Goal: Task Accomplishment & Management: Manage account settings

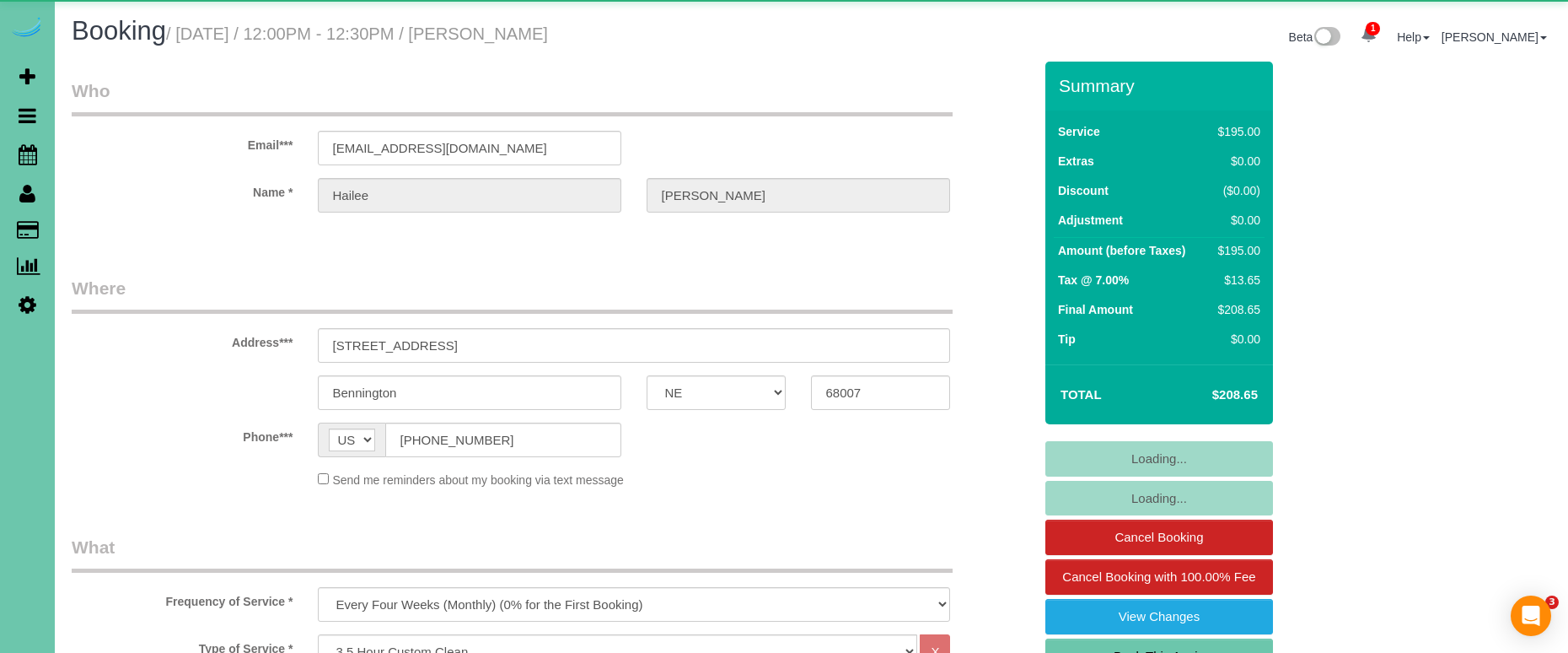
select select "NE"
select select "string:fspay-11d78275-8093-4e86-a64d-935e82976eca"
select select "number:37"
select select "number:41"
select select "object:886"
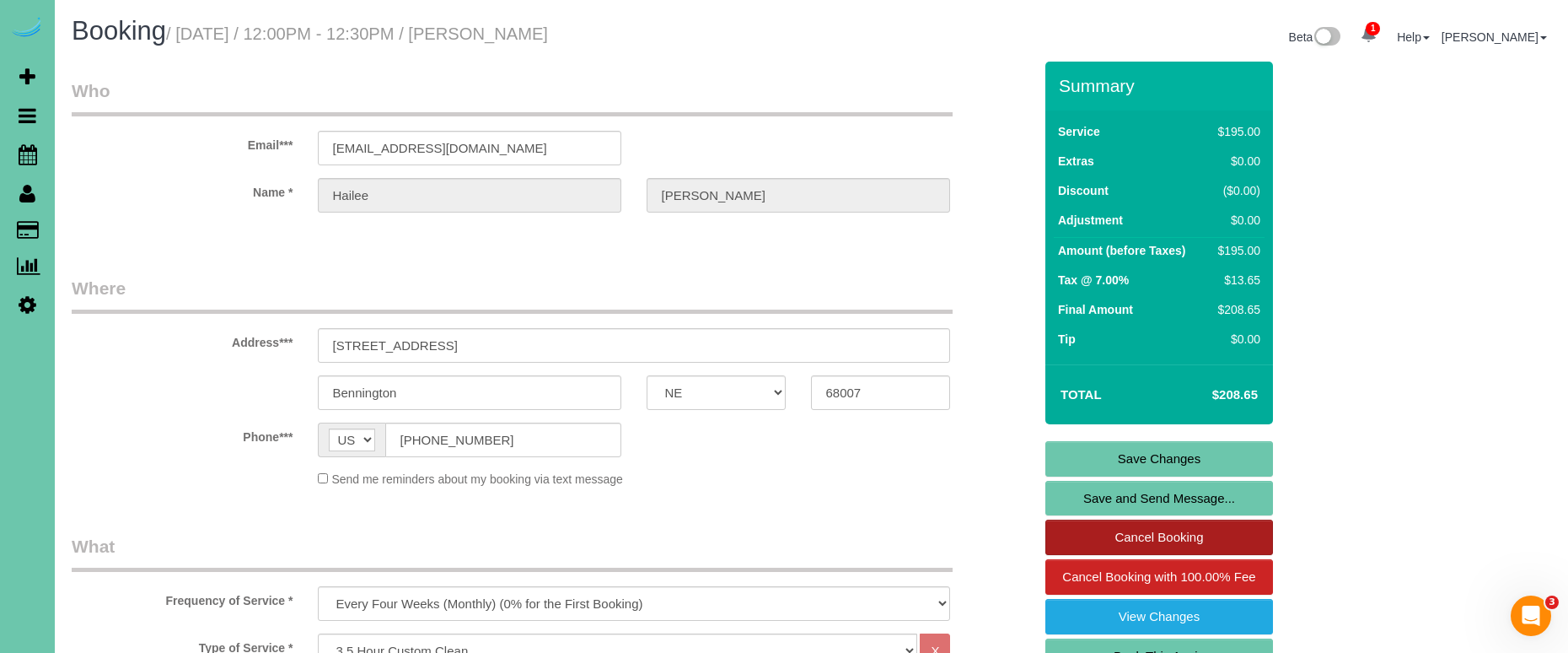
click at [1160, 532] on link "Cancel Booking" at bounding box center [1159, 537] width 227 height 36
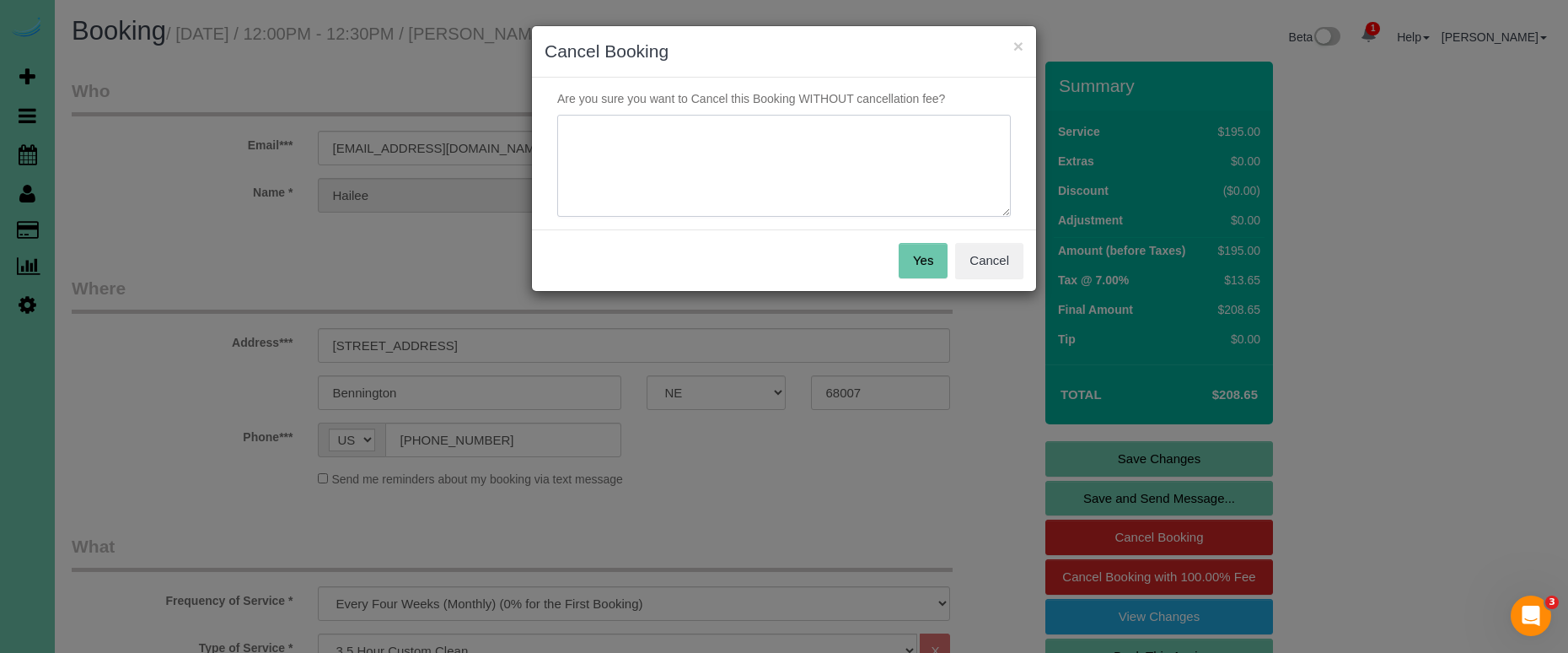
click at [782, 130] on textarea at bounding box center [784, 166] width 454 height 103
type textarea "client emailed in to skip"
click at [909, 254] on button "Yes" at bounding box center [923, 260] width 49 height 36
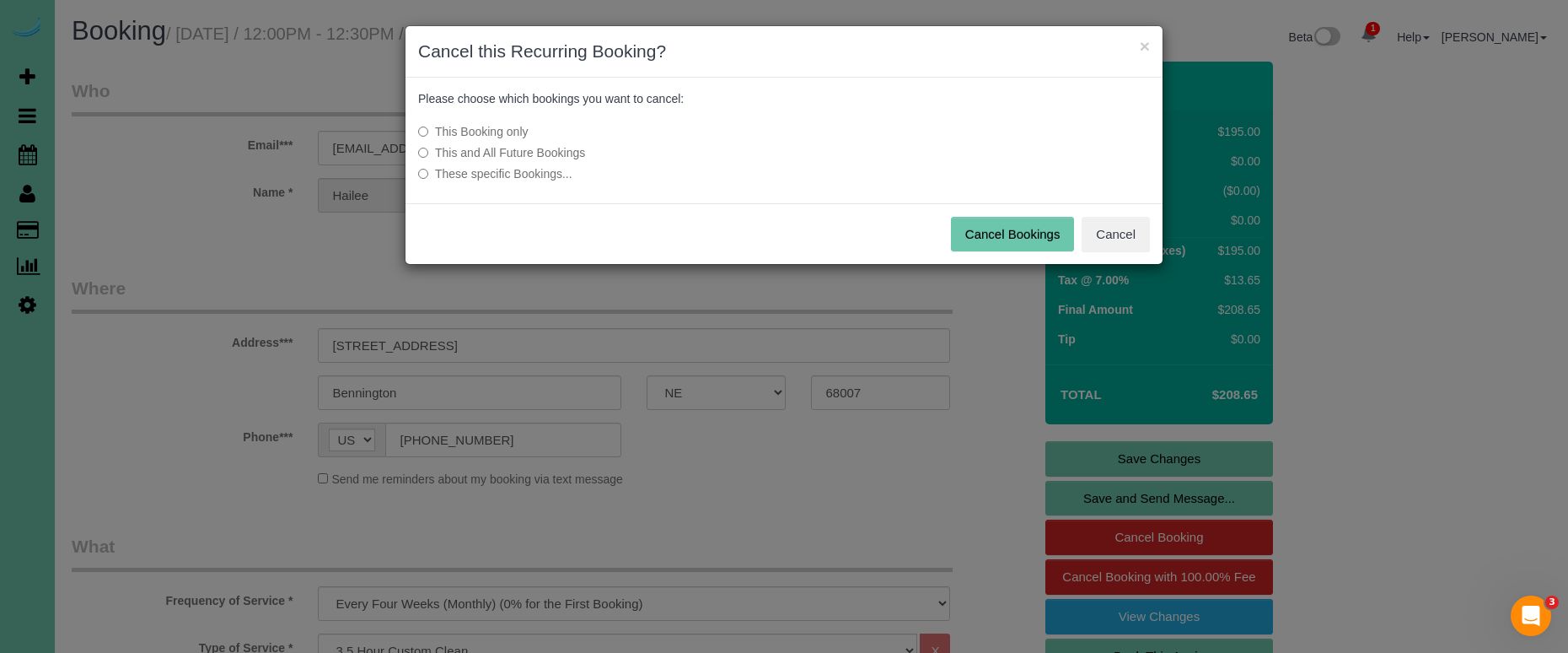
drag, startPoint x: 999, startPoint y: 236, endPoint x: 782, endPoint y: 206, distance: 219.1
click at [996, 235] on button "Cancel Bookings" at bounding box center [1012, 234] width 124 height 36
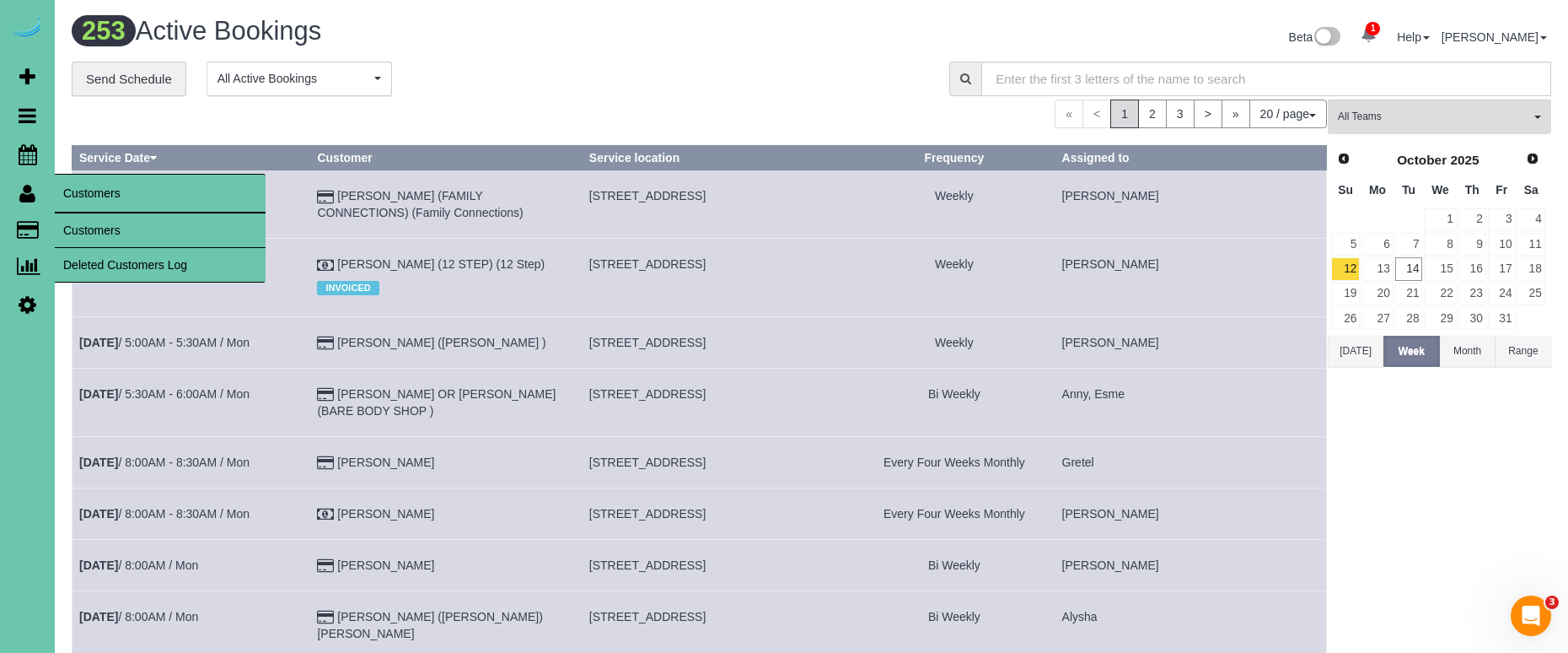
click at [75, 232] on link "Customers" at bounding box center [160, 230] width 211 height 34
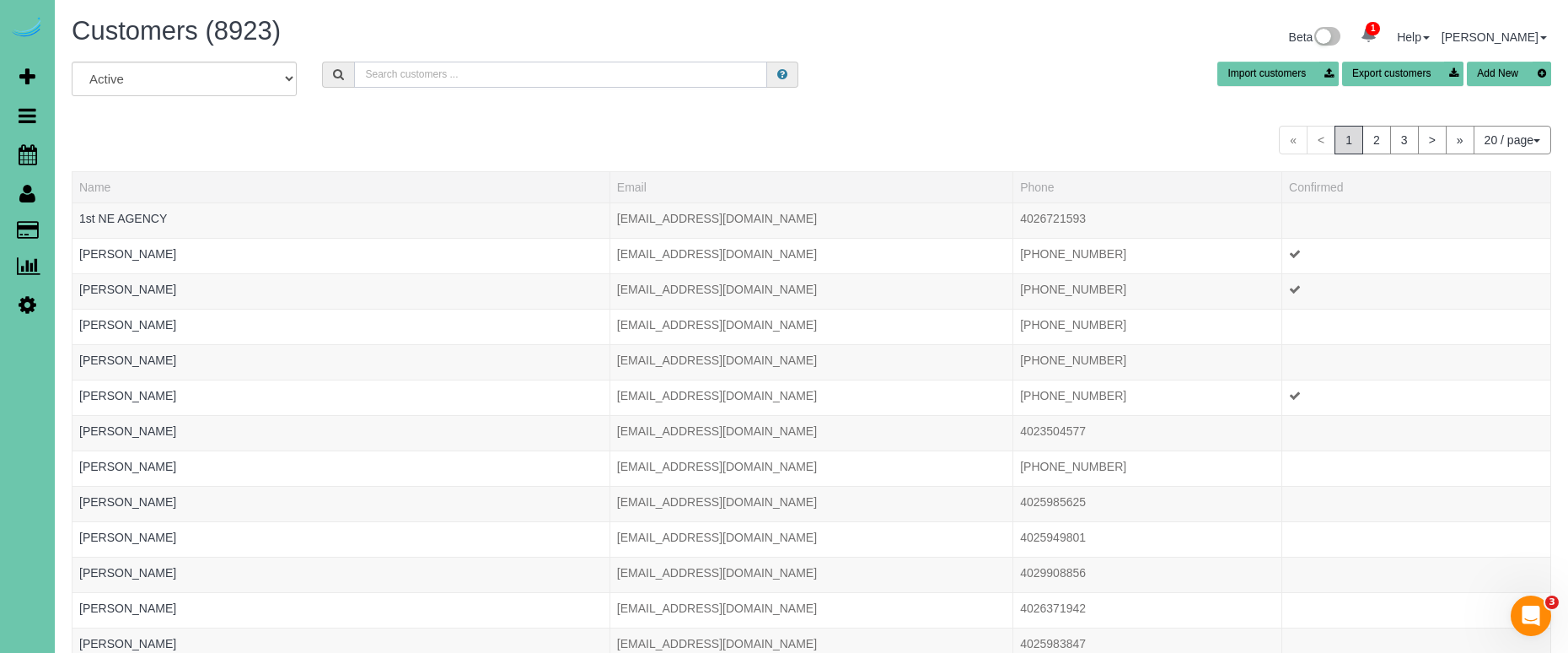
click at [398, 71] on input "text" at bounding box center [560, 74] width 414 height 26
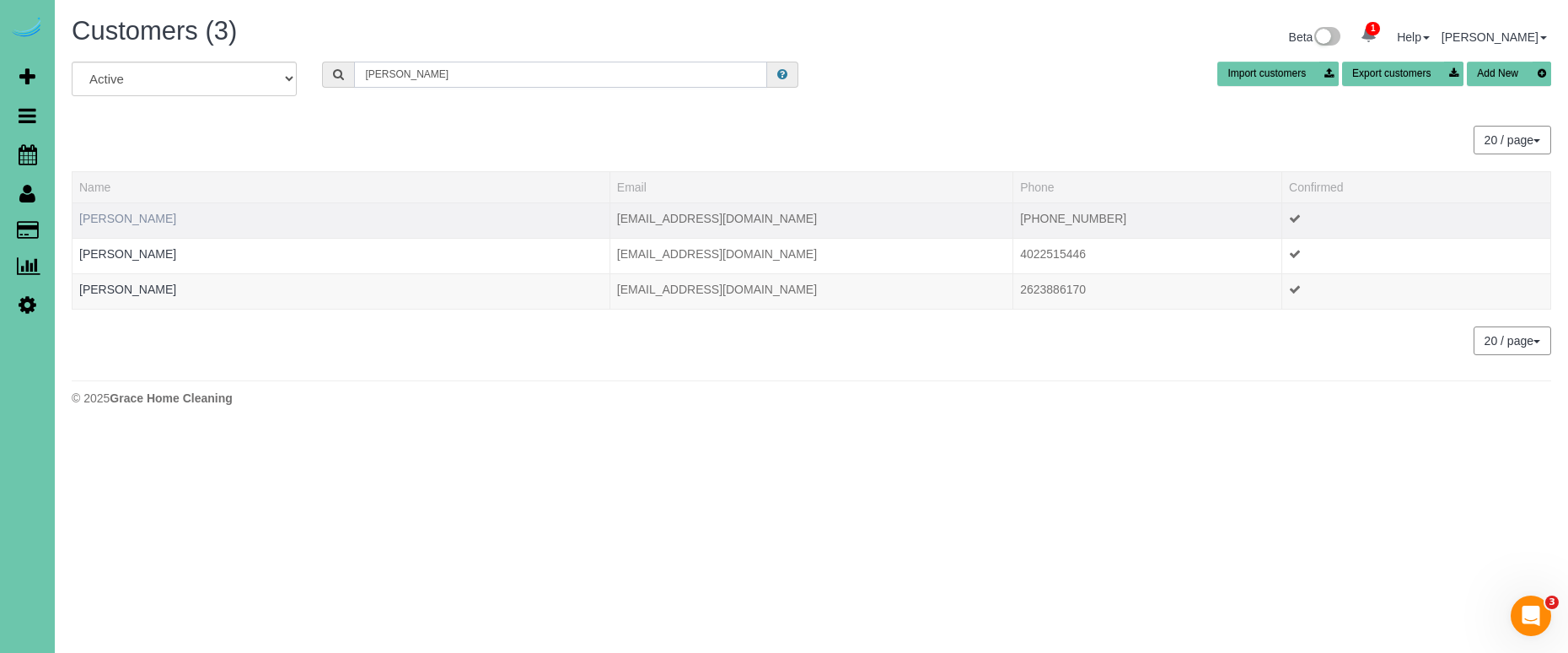
type input "judkins"
click at [127, 220] on link "Melanie Judkins" at bounding box center [128, 219] width 97 height 13
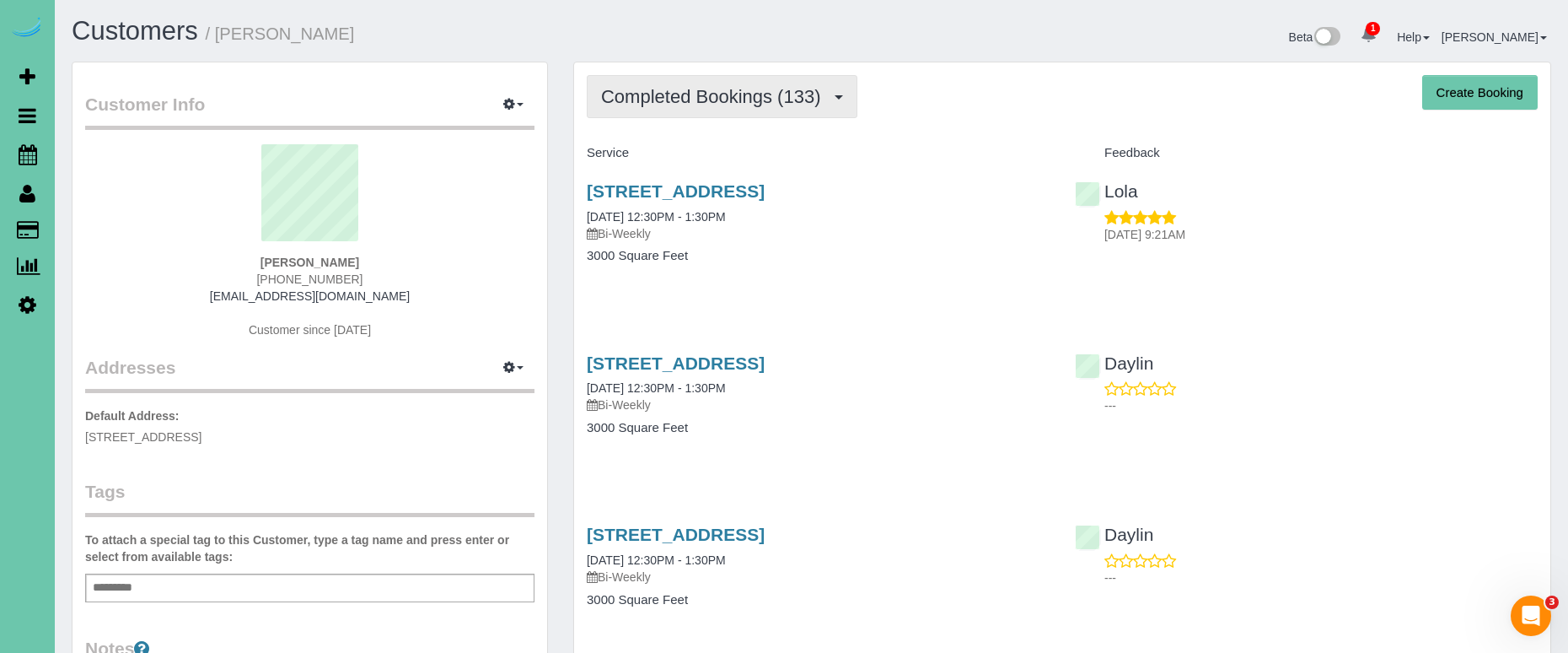
click at [730, 88] on span "Completed Bookings (133)" at bounding box center [715, 97] width 227 height 21
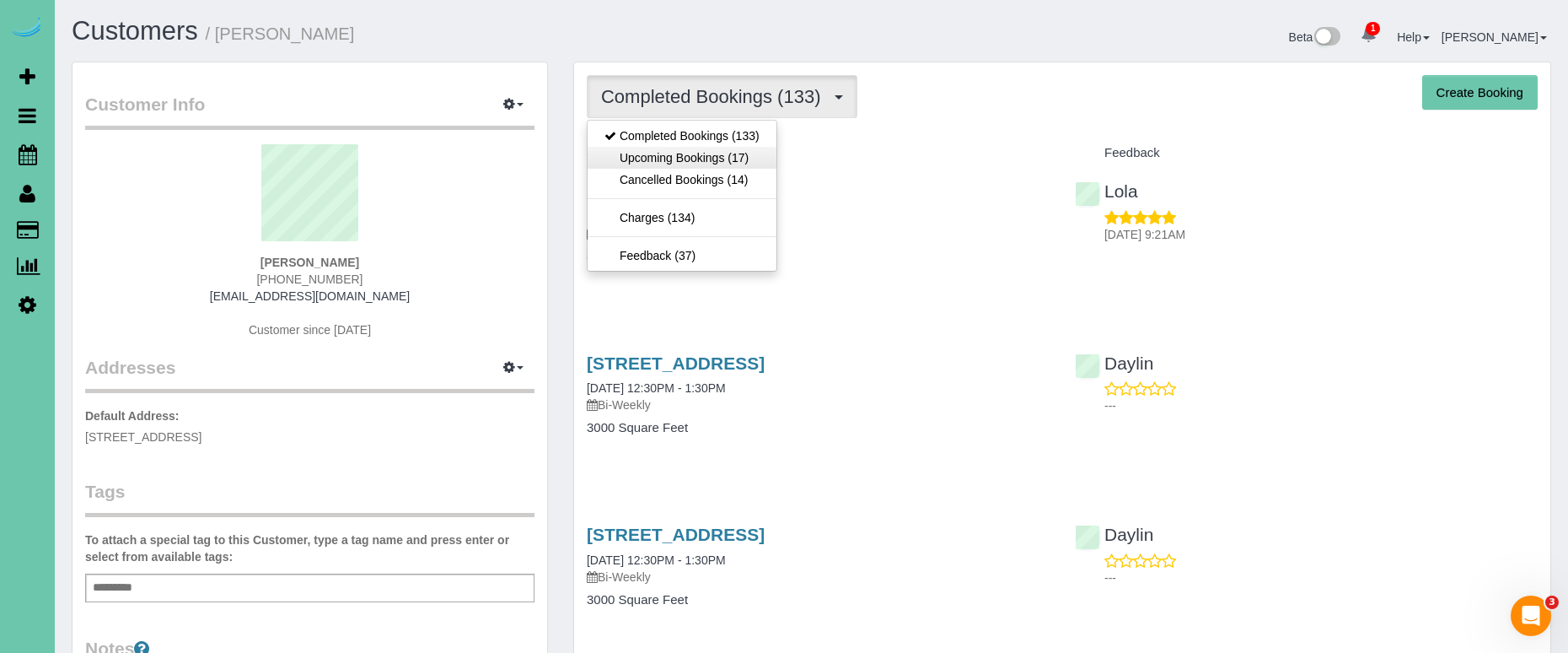
click at [733, 165] on link "Upcoming Bookings (17)" at bounding box center [681, 157] width 189 height 22
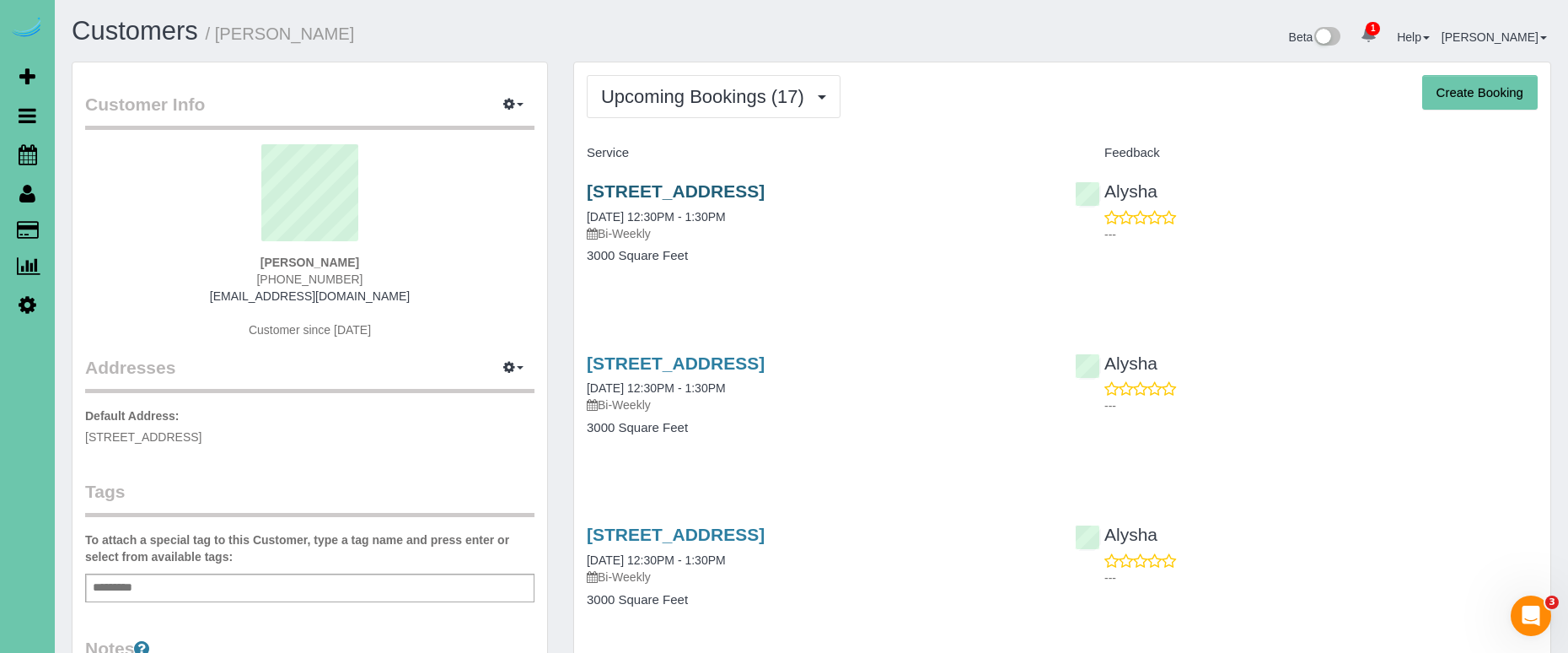
click at [765, 187] on link "1618 N 213th Street, Elkhorn, NE 68022" at bounding box center [676, 191] width 178 height 19
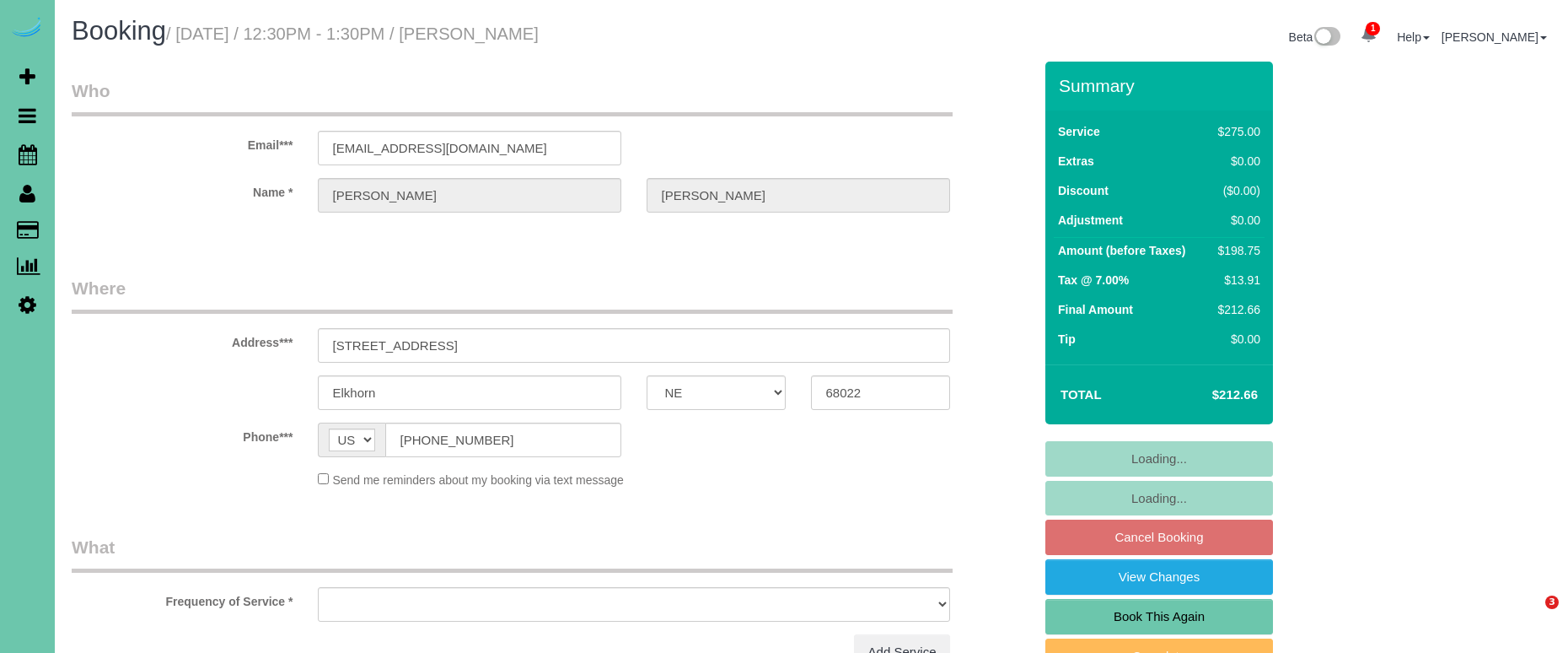
select select "NE"
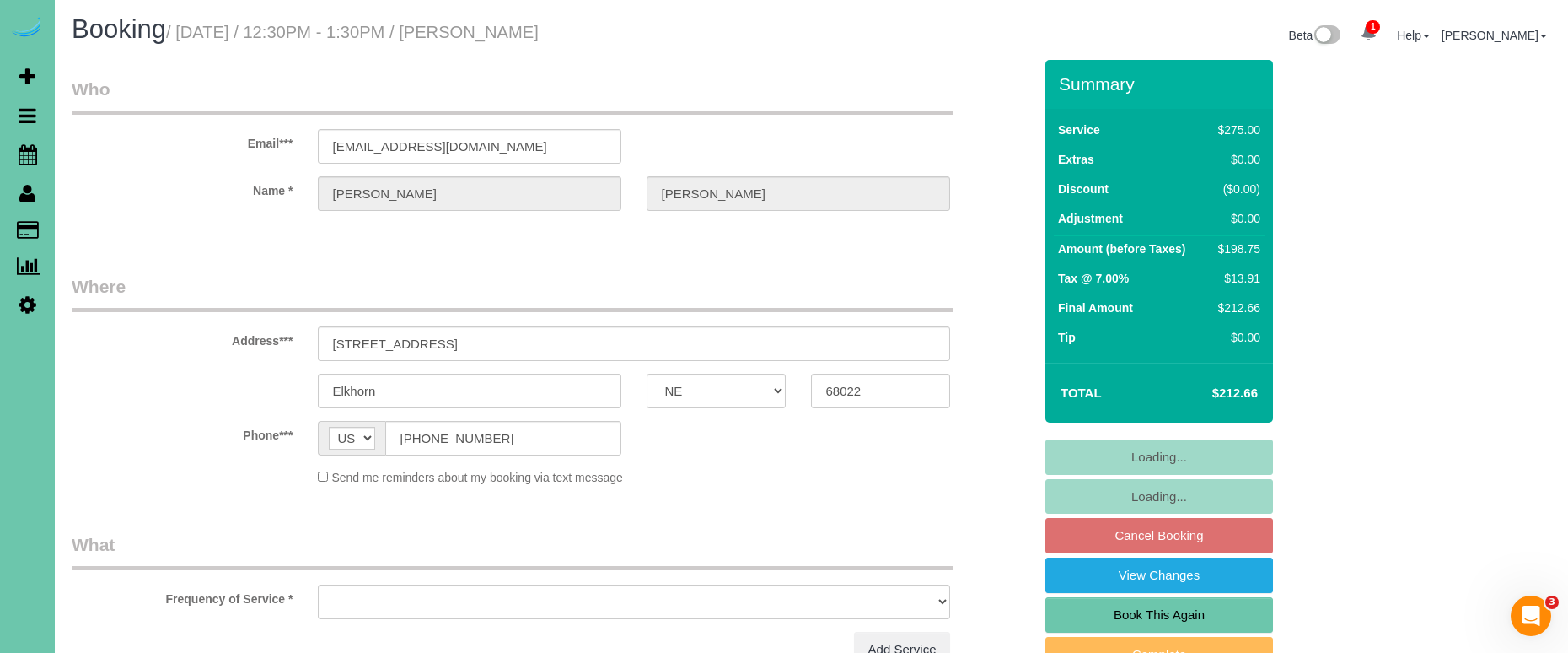
select select "object:630"
select select "string:fspay-ad71c405-92ba-4d27-b424-bbbbd1b5c068"
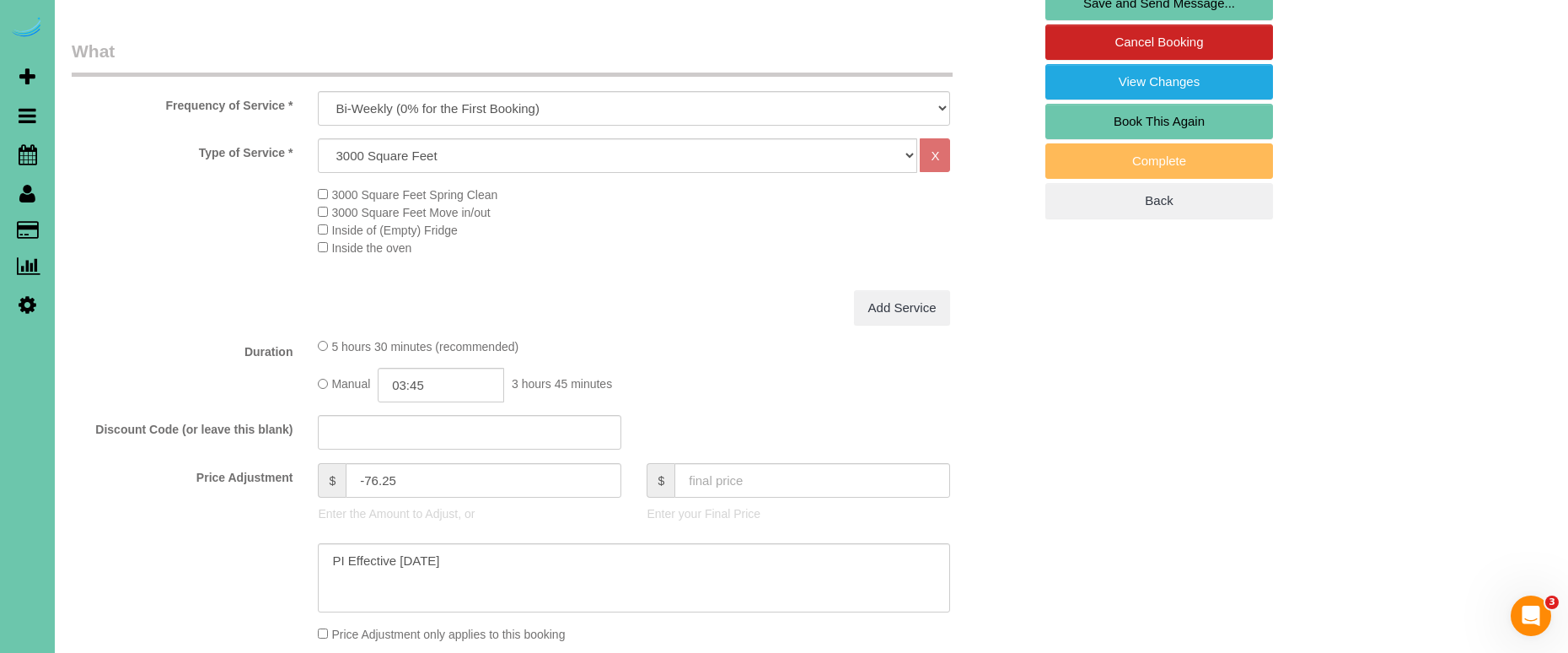
scroll to position [496, 0]
drag, startPoint x: 407, startPoint y: 476, endPoint x: 368, endPoint y: 472, distance: 39.2
click at [367, 472] on input "-76.25" at bounding box center [483, 480] width 275 height 35
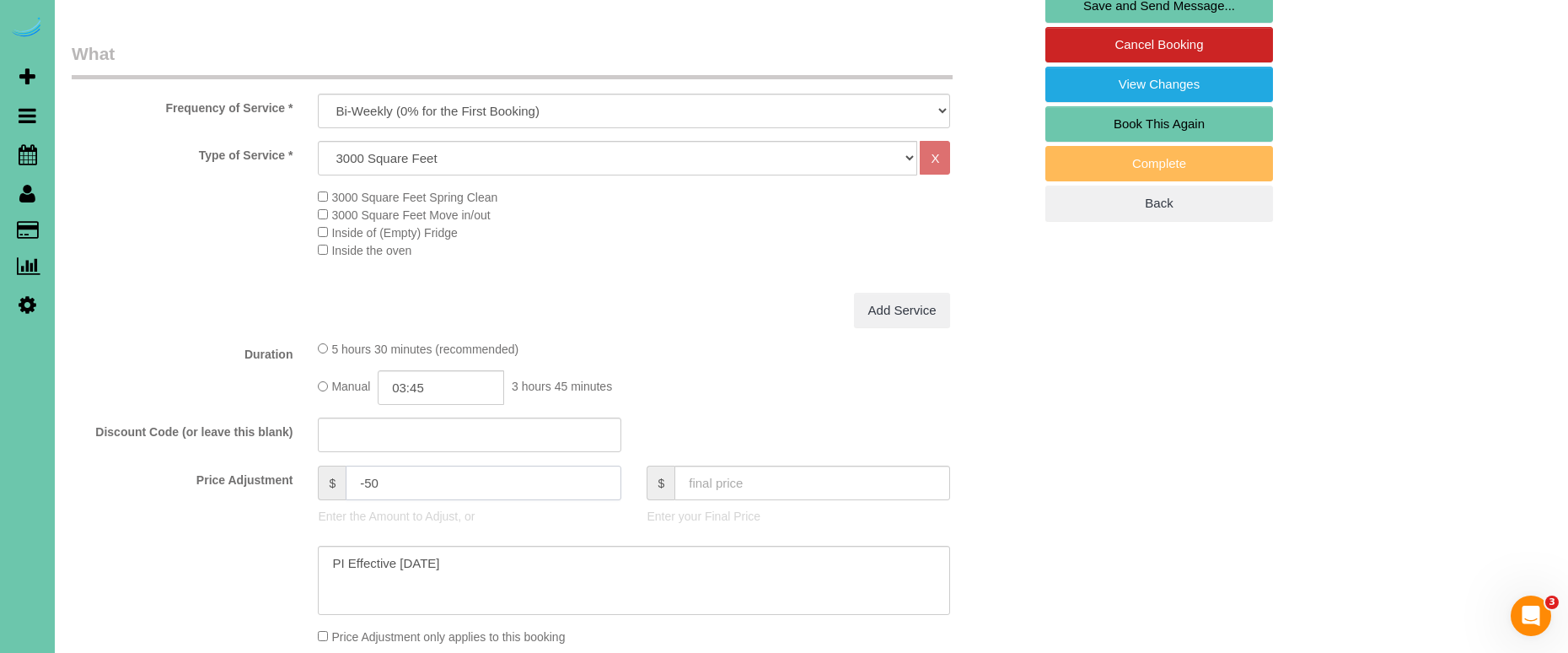
type input "-50"
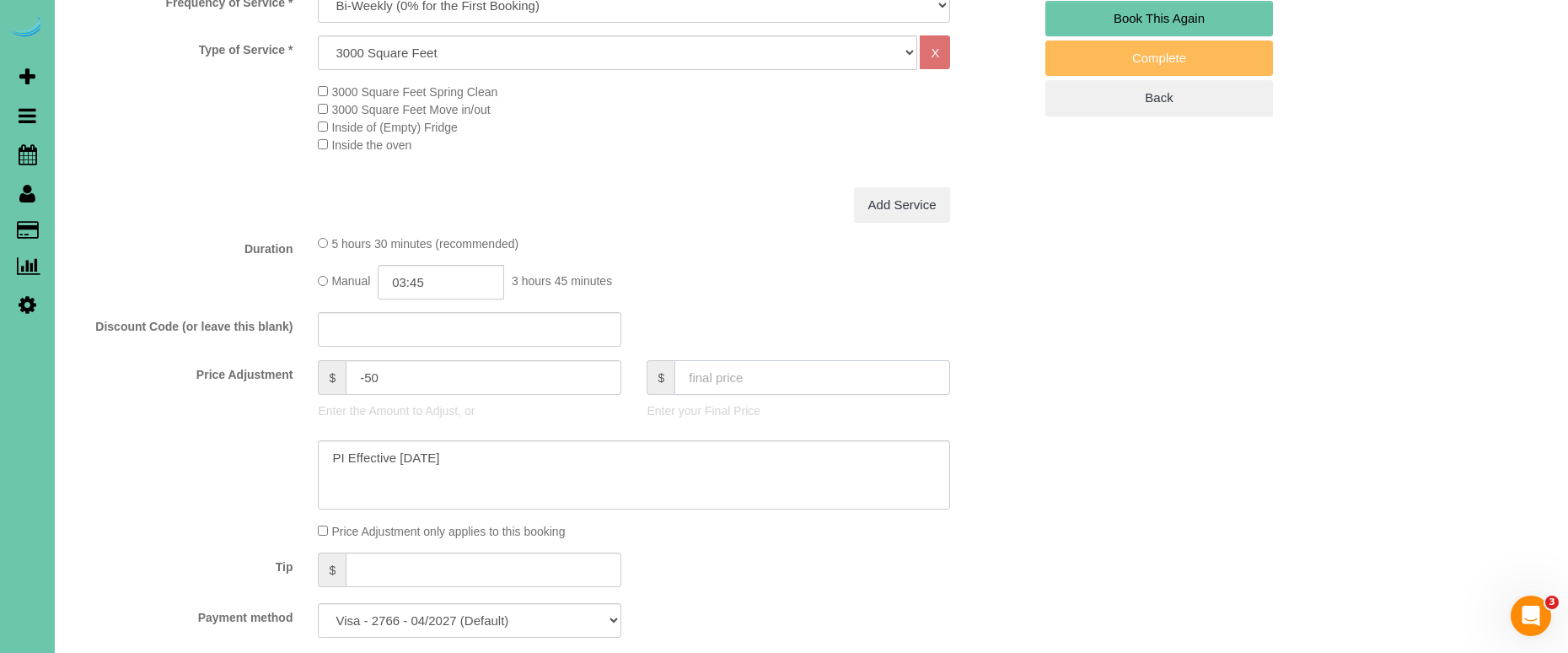
scroll to position [601, 0]
click at [441, 278] on input "03:45" at bounding box center [441, 279] width 127 height 35
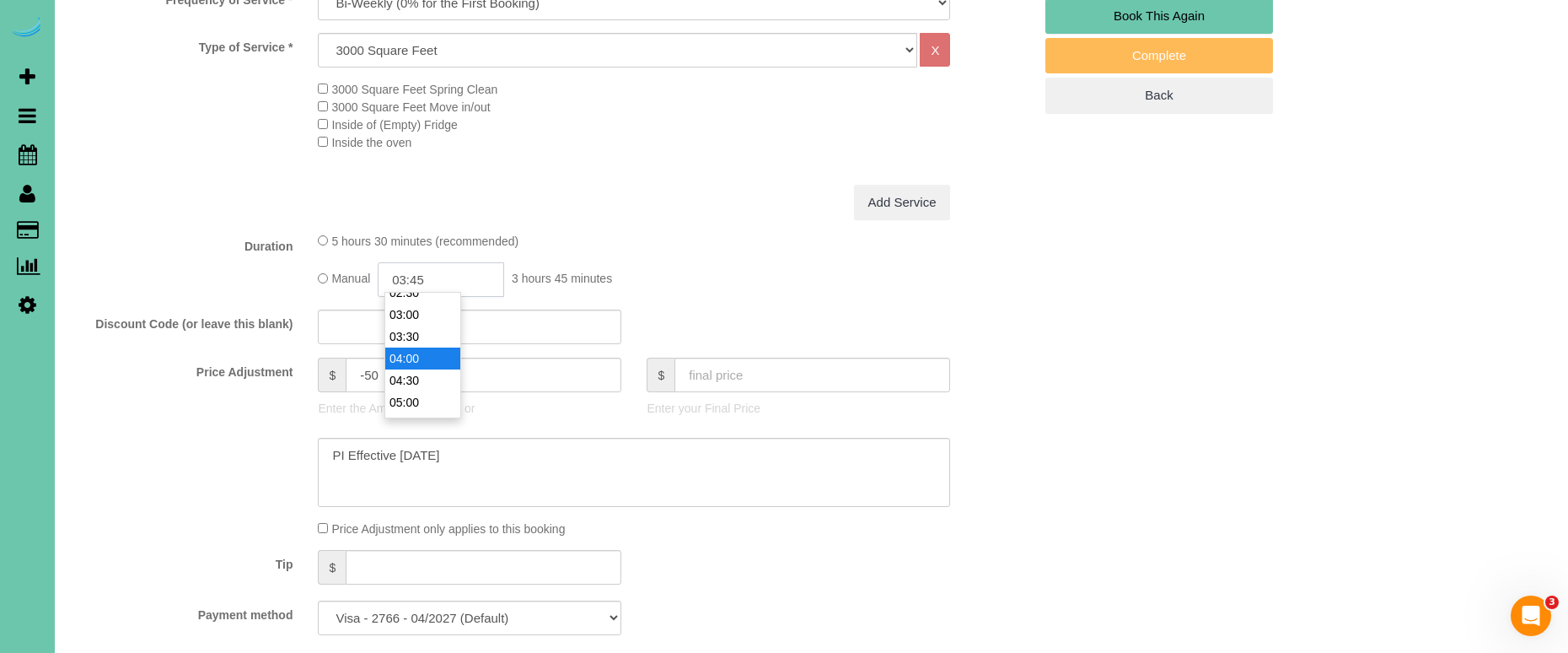
scroll to position [120, 0]
click at [434, 353] on li "04:00" at bounding box center [423, 359] width 75 height 22
click at [455, 267] on input "04:00" at bounding box center [441, 279] width 127 height 35
type input "04:15"
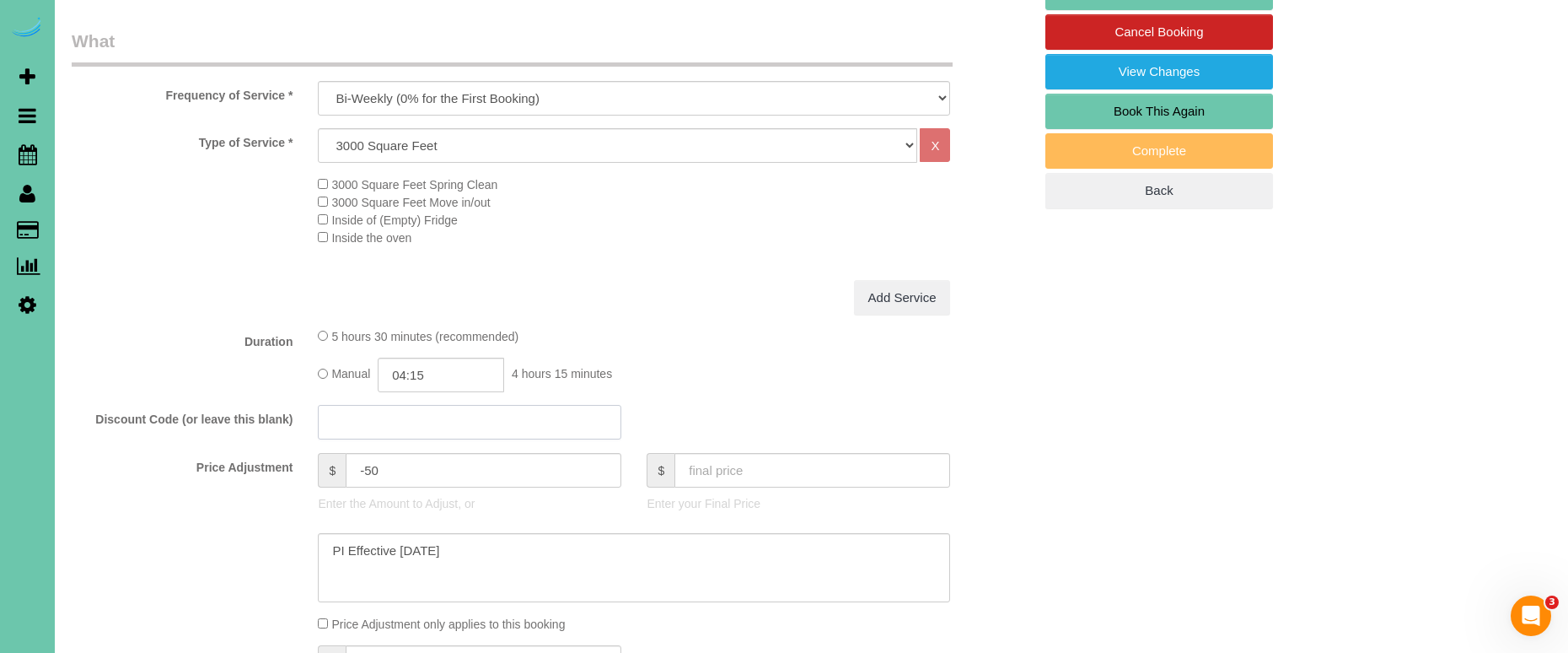
scroll to position [571, 0]
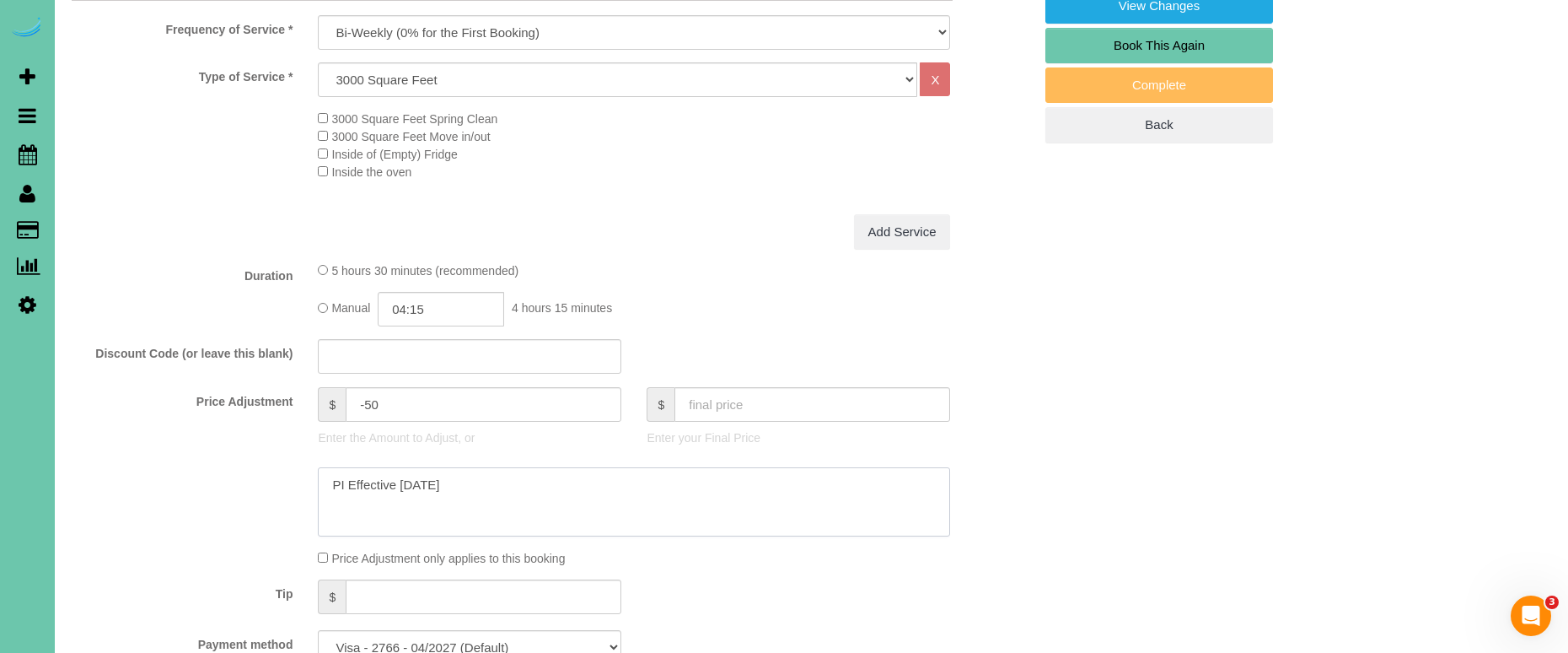
drag, startPoint x: 331, startPoint y: 478, endPoint x: 520, endPoint y: 473, distance: 189.1
click at [336, 477] on textarea at bounding box center [633, 502] width 632 height 69
drag, startPoint x: 587, startPoint y: 482, endPoint x: 284, endPoint y: 446, distance: 305.1
click at [285, 454] on sui-booking-price-adjustment "Price Adjustment $ -50 Enter the Amount to Adjust, or $ Enter your Final Price …" at bounding box center [553, 476] width 962 height 180
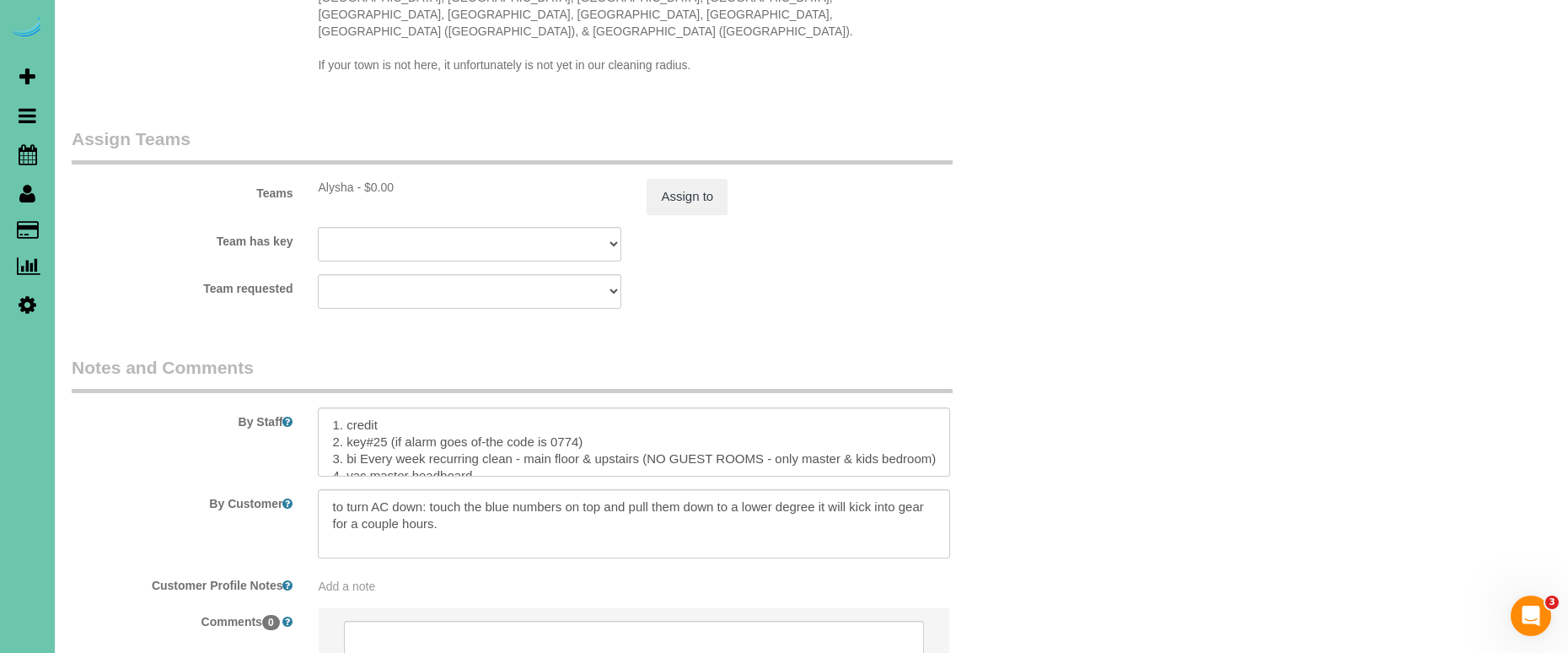
scroll to position [1766, 0]
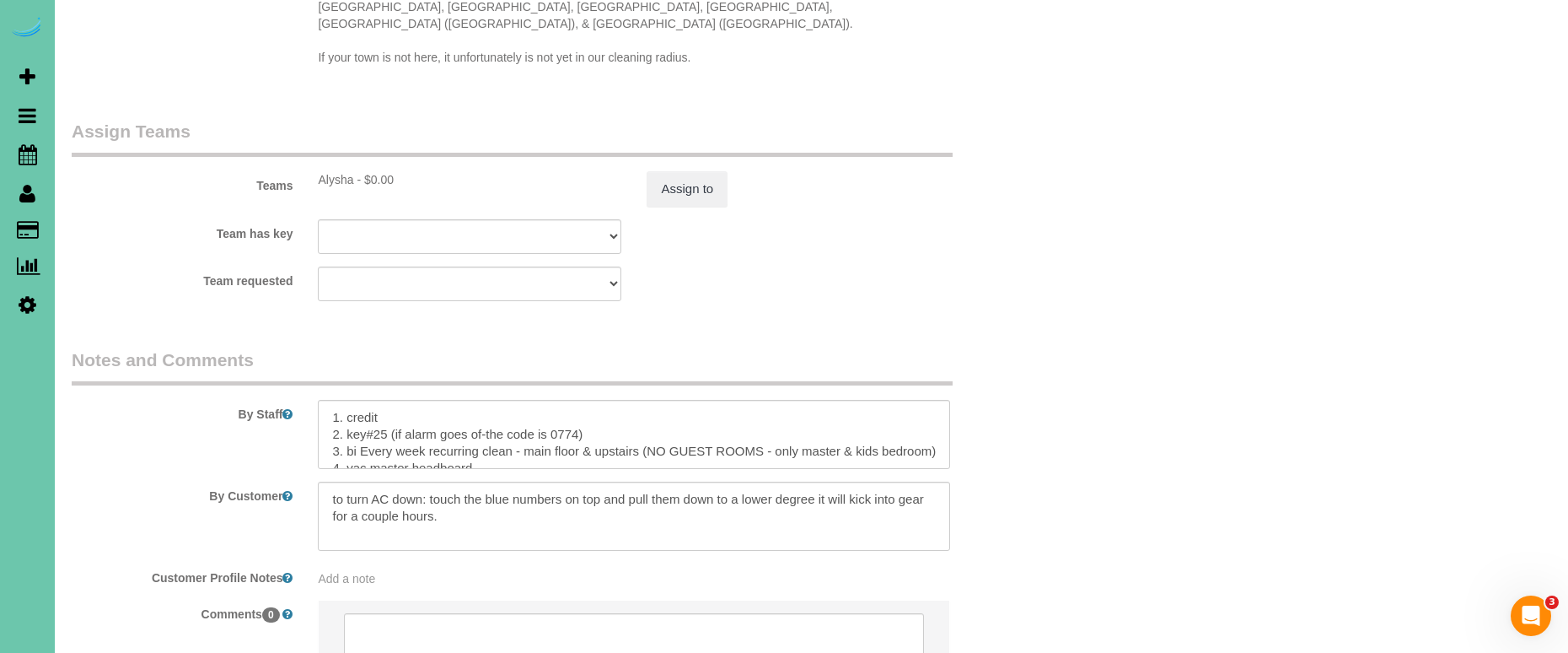
type textarea "skipped last cleaning - added extra time PI Effective [DATE]"
click at [328, 400] on textarea at bounding box center [633, 435] width 632 height 69
paste textarea "skipped last cleaning - added extra time"
drag, startPoint x: 379, startPoint y: 412, endPoint x: 368, endPoint y: 411, distance: 11.0
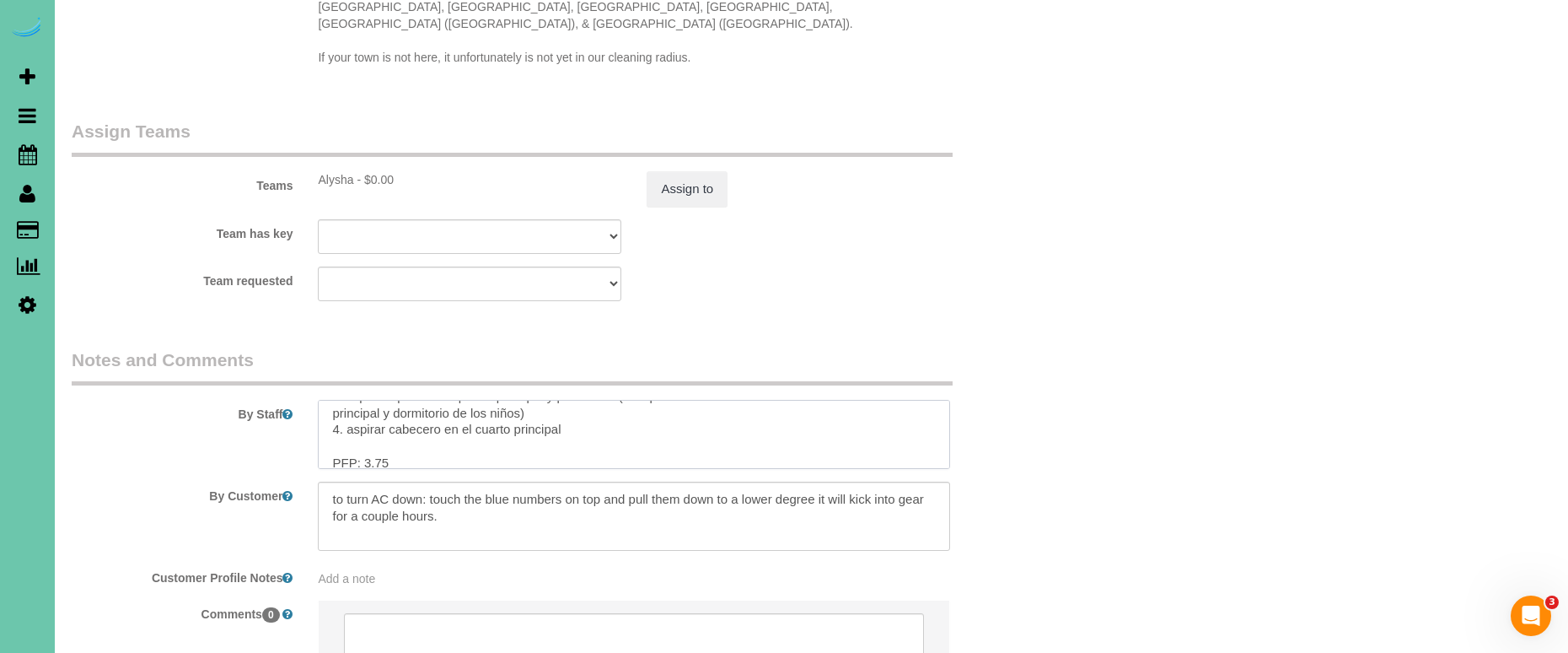
click at [366, 411] on textarea at bounding box center [633, 435] width 632 height 69
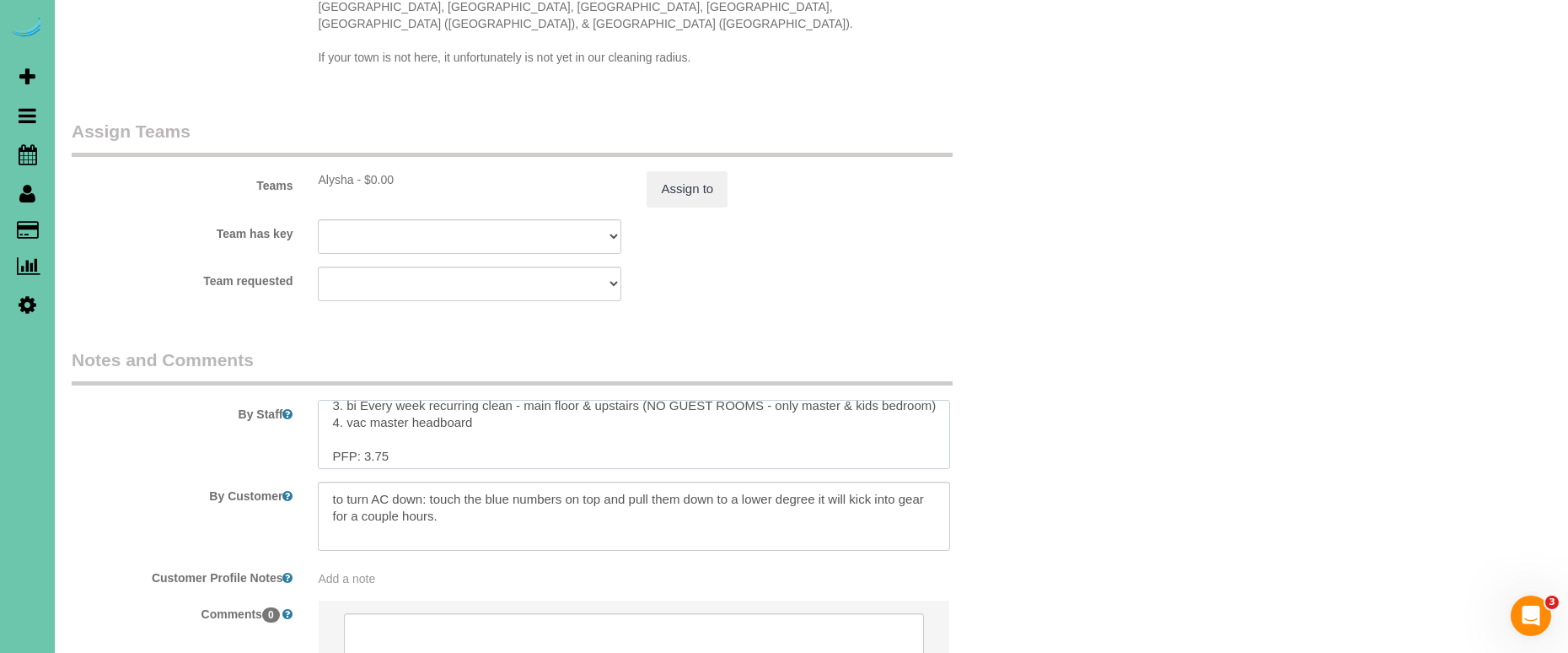
drag, startPoint x: 381, startPoint y: 408, endPoint x: 362, endPoint y: 409, distance: 19.0
click at [365, 408] on textarea at bounding box center [633, 435] width 632 height 69
type textarea "skipped last cleaning - added extra time 1. credit 2. key#25 (if alarm goes of-…"
click at [672, 171] on button "Assign to" at bounding box center [687, 188] width 81 height 36
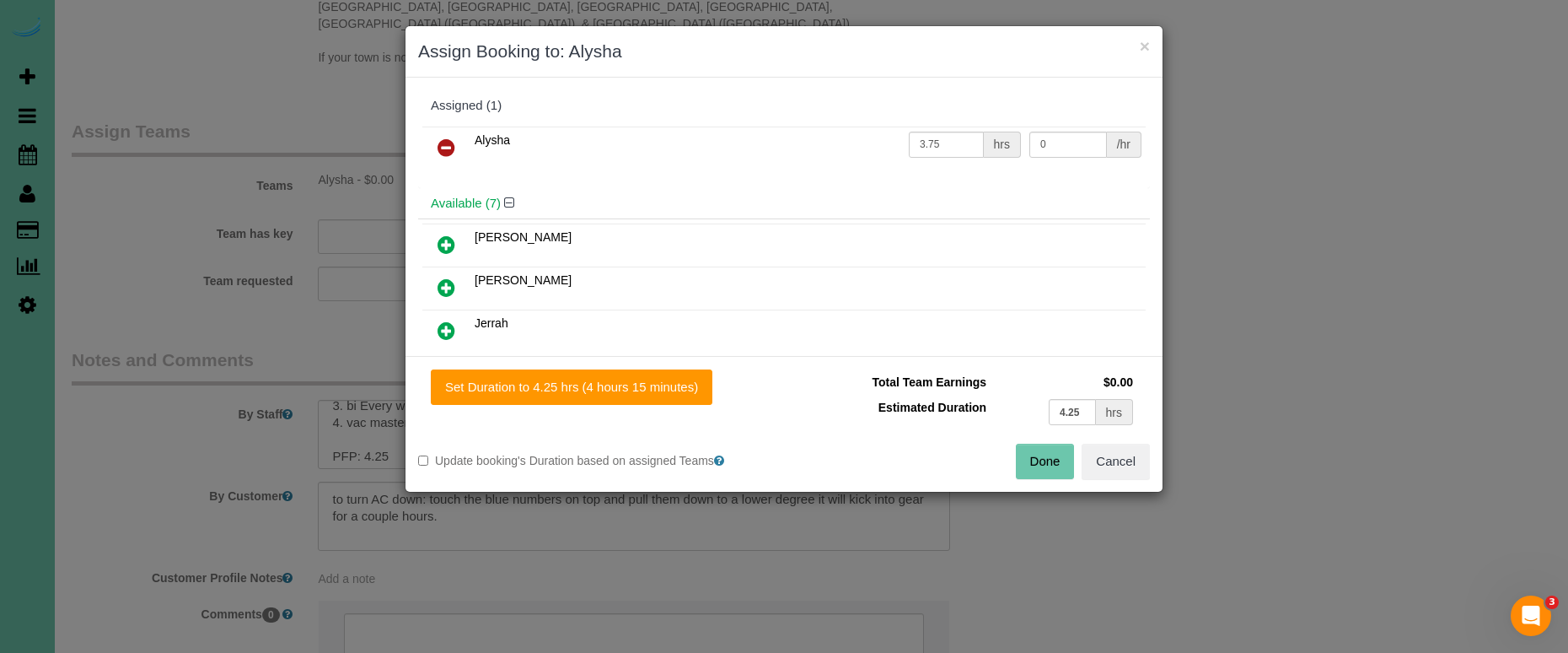
drag, startPoint x: 611, startPoint y: 398, endPoint x: 720, endPoint y: 409, distance: 109.6
click at [610, 398] on button "Set Duration to 4.25 hrs (4 hours 15 minutes)" at bounding box center [571, 387] width 281 height 36
type input "4.25"
click at [1024, 453] on button "Done" at bounding box center [1046, 461] width 59 height 36
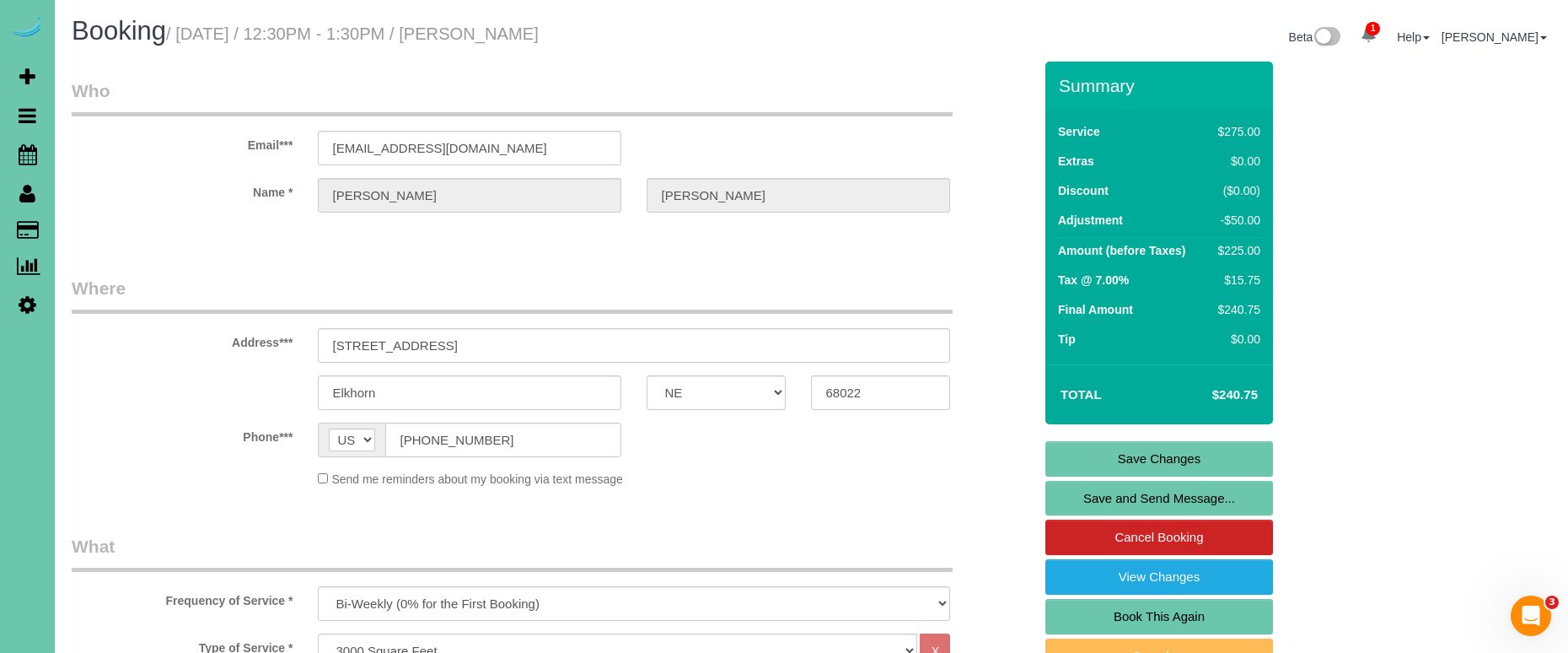
scroll to position [0, 0]
click at [1130, 464] on link "Save Changes" at bounding box center [1159, 459] width 227 height 36
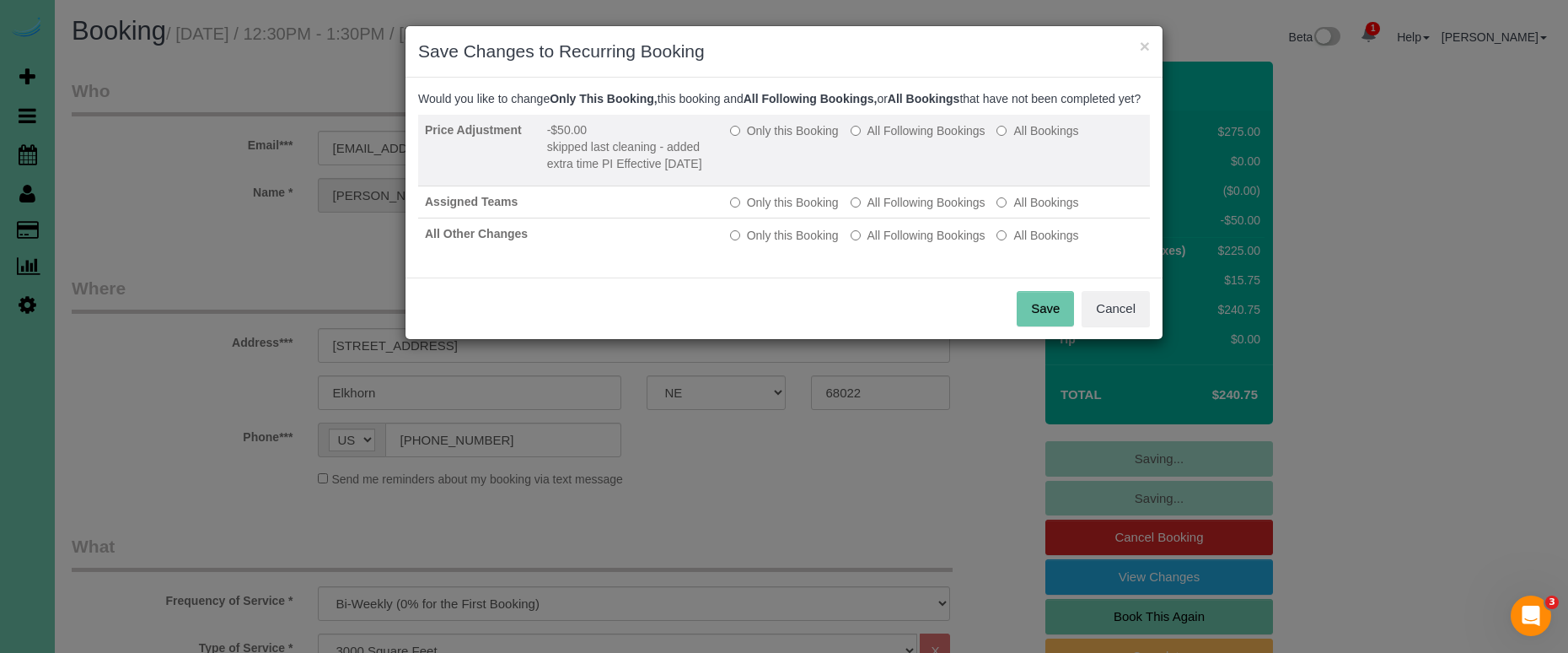
click at [772, 139] on label "Only this Booking" at bounding box center [784, 131] width 108 height 17
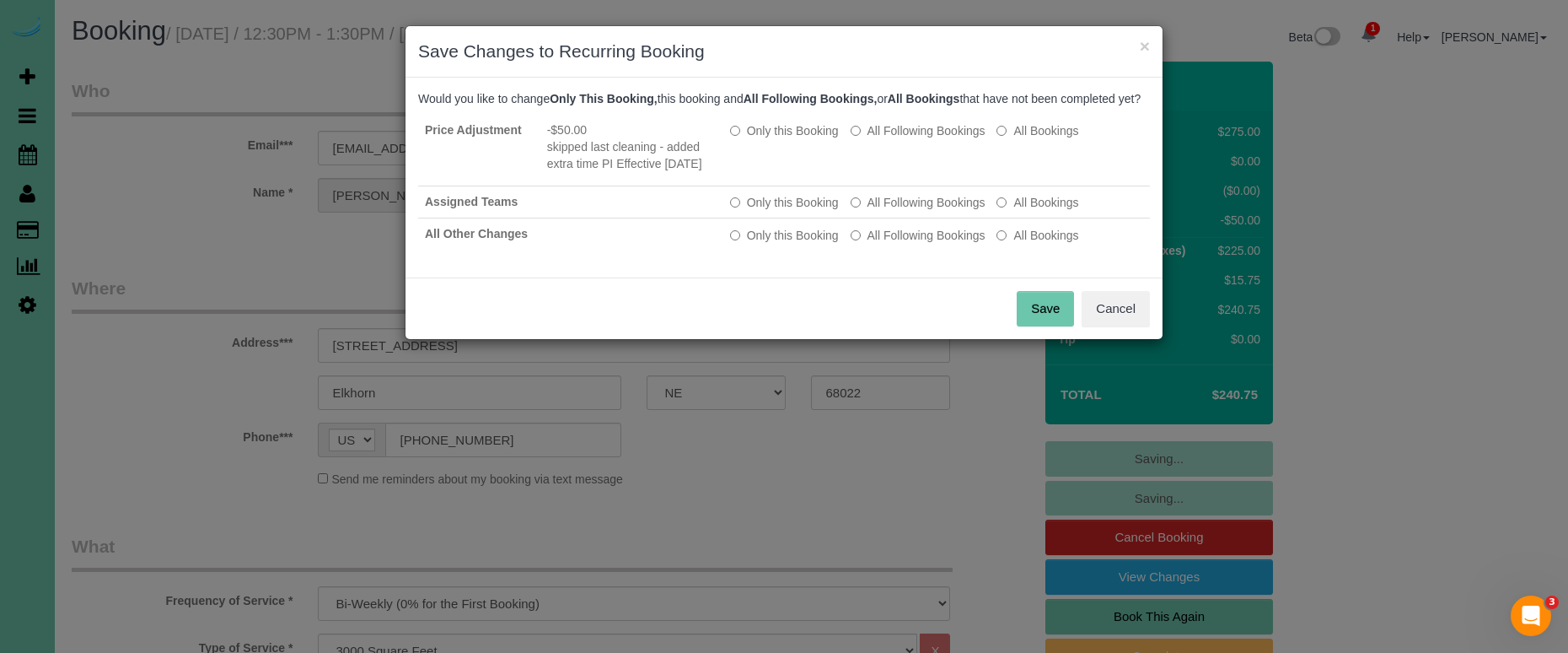
click at [1057, 313] on button "Save" at bounding box center [1046, 308] width 58 height 36
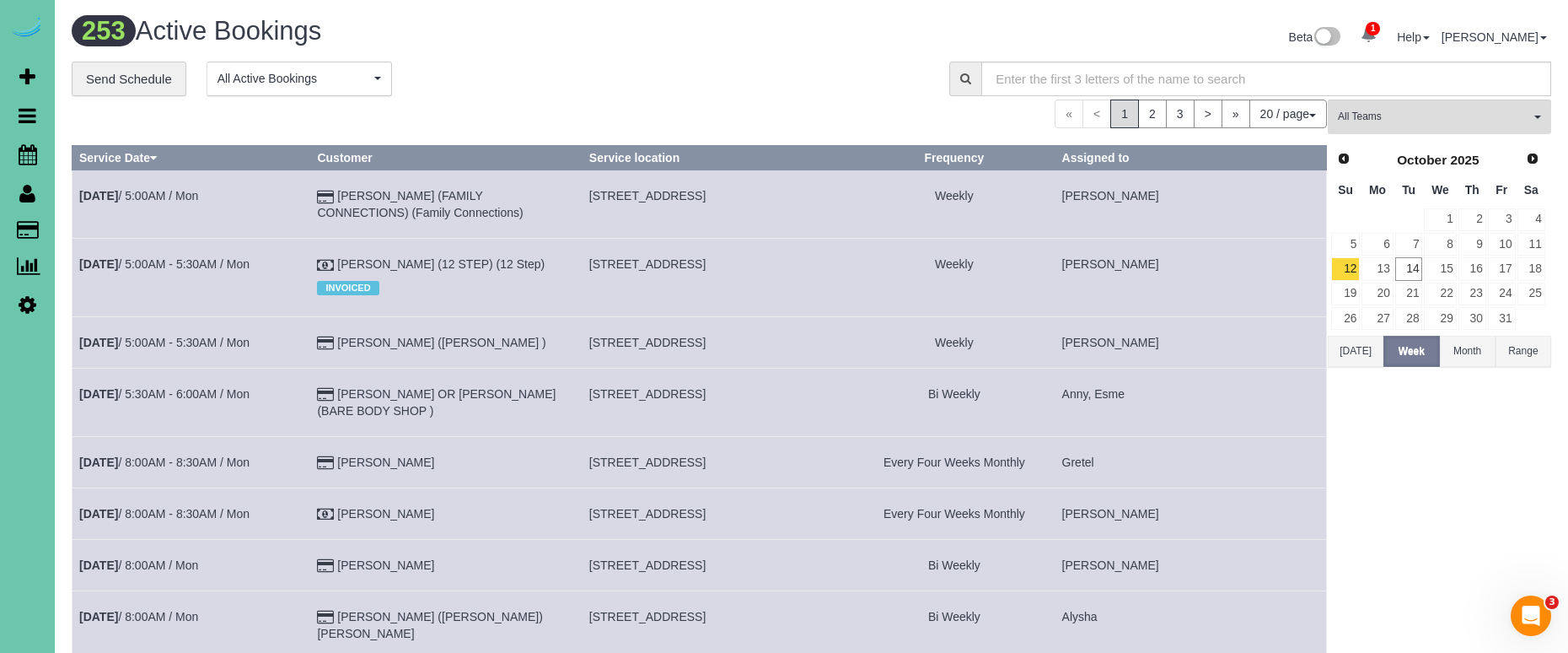
click at [620, 60] on div "253 Active Bookings Beta 1 Your Notifications You have 0 alerts × You have 6 to…" at bounding box center [812, 39] width 1506 height 45
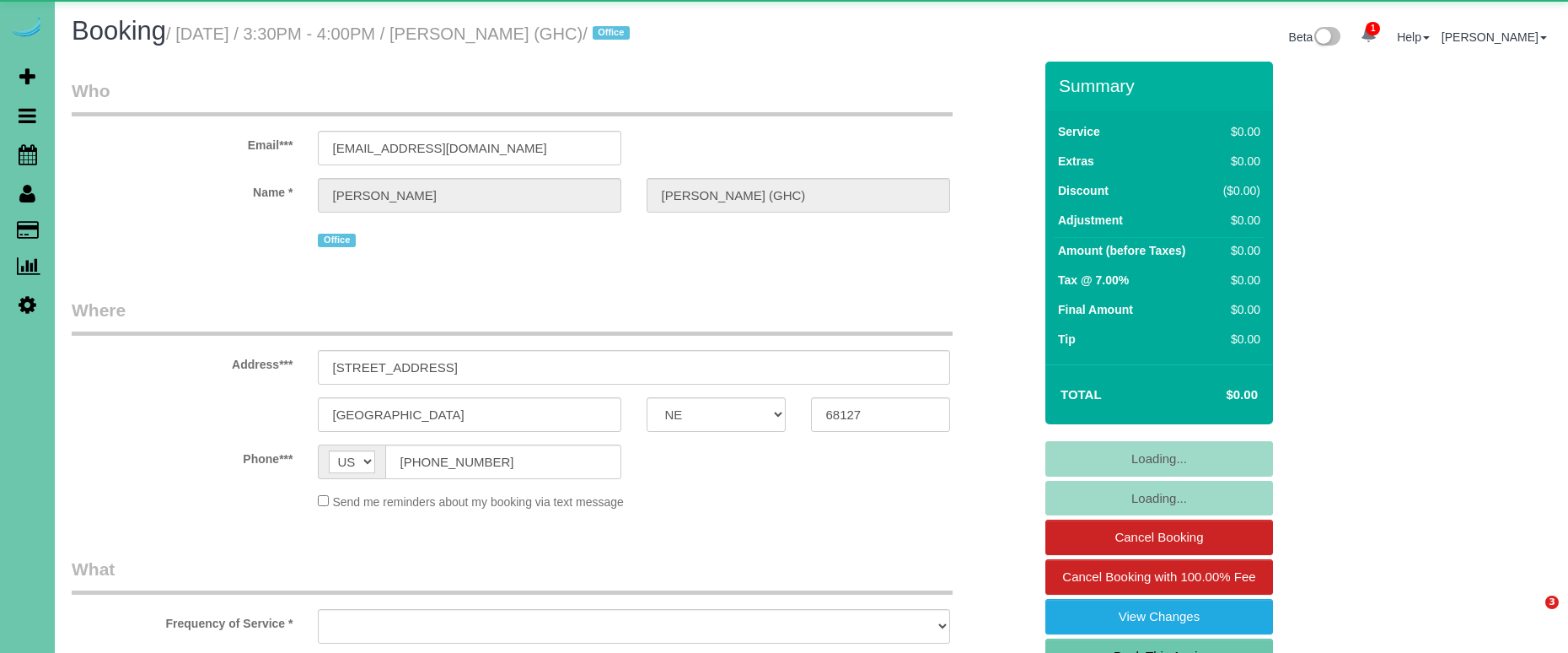
select select "NE"
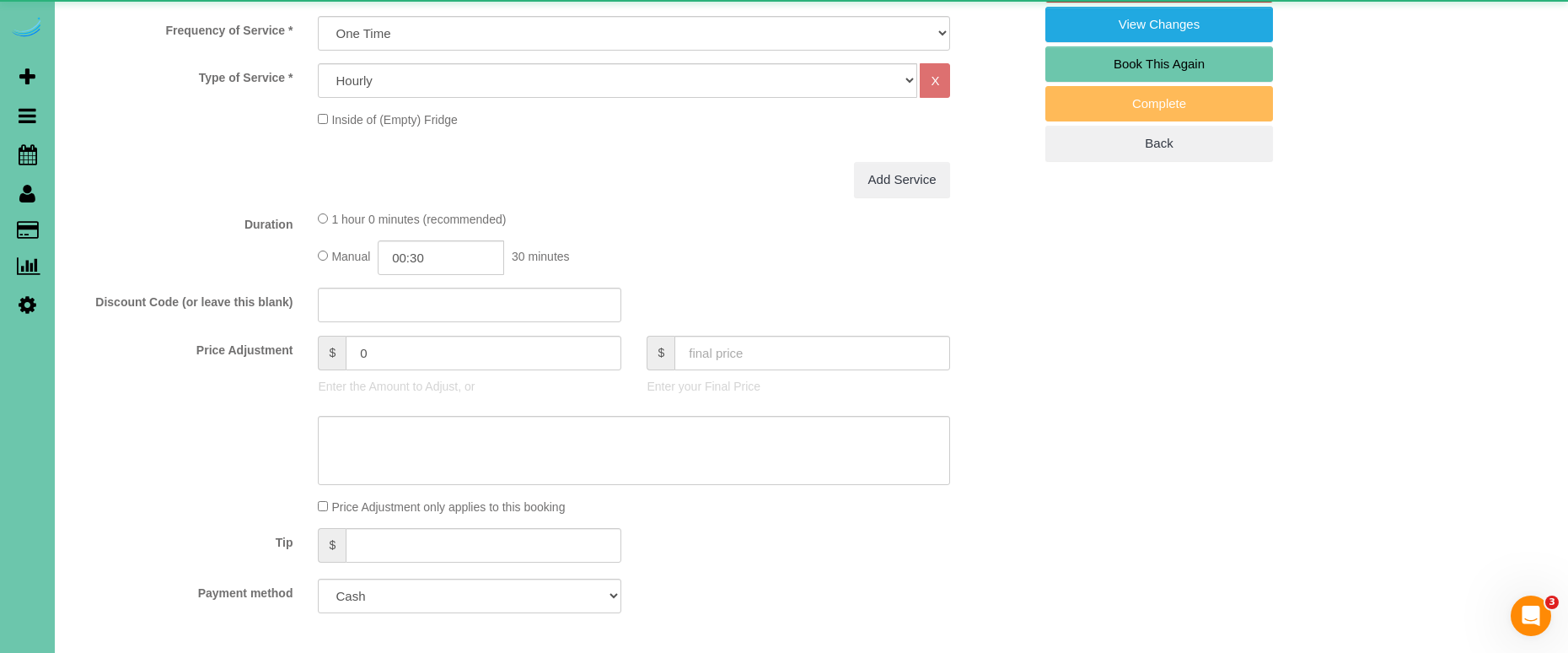
select select "object:878"
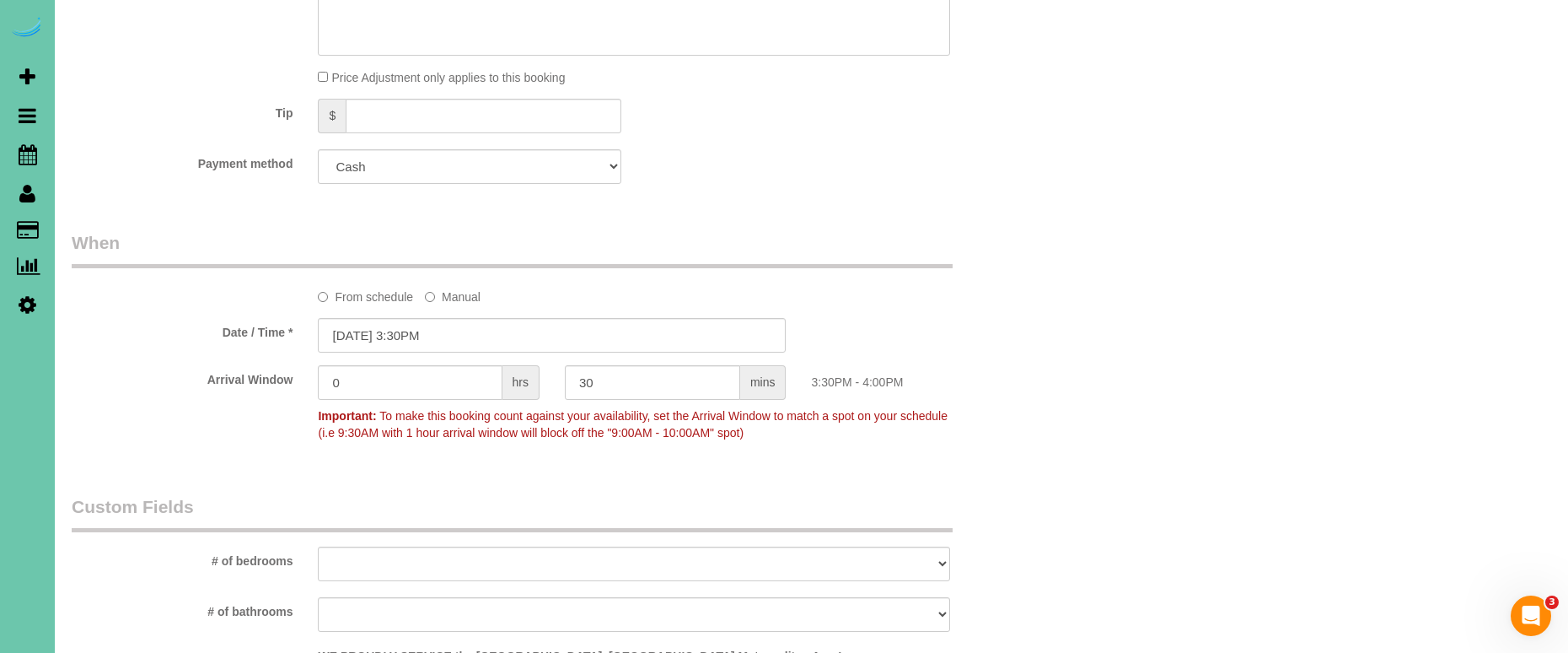
scroll to position [1051, 0]
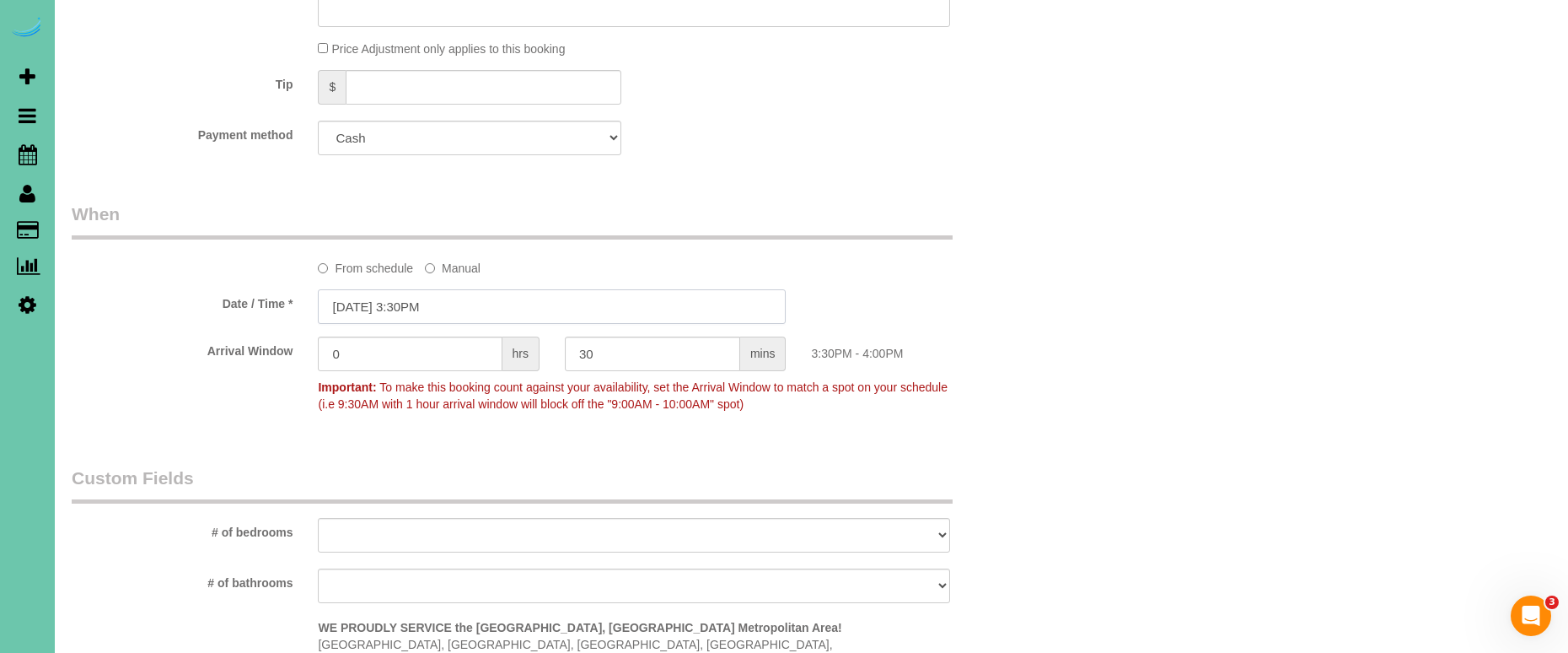
click at [458, 294] on input "10/14/2025 3:30PM" at bounding box center [552, 306] width 468 height 35
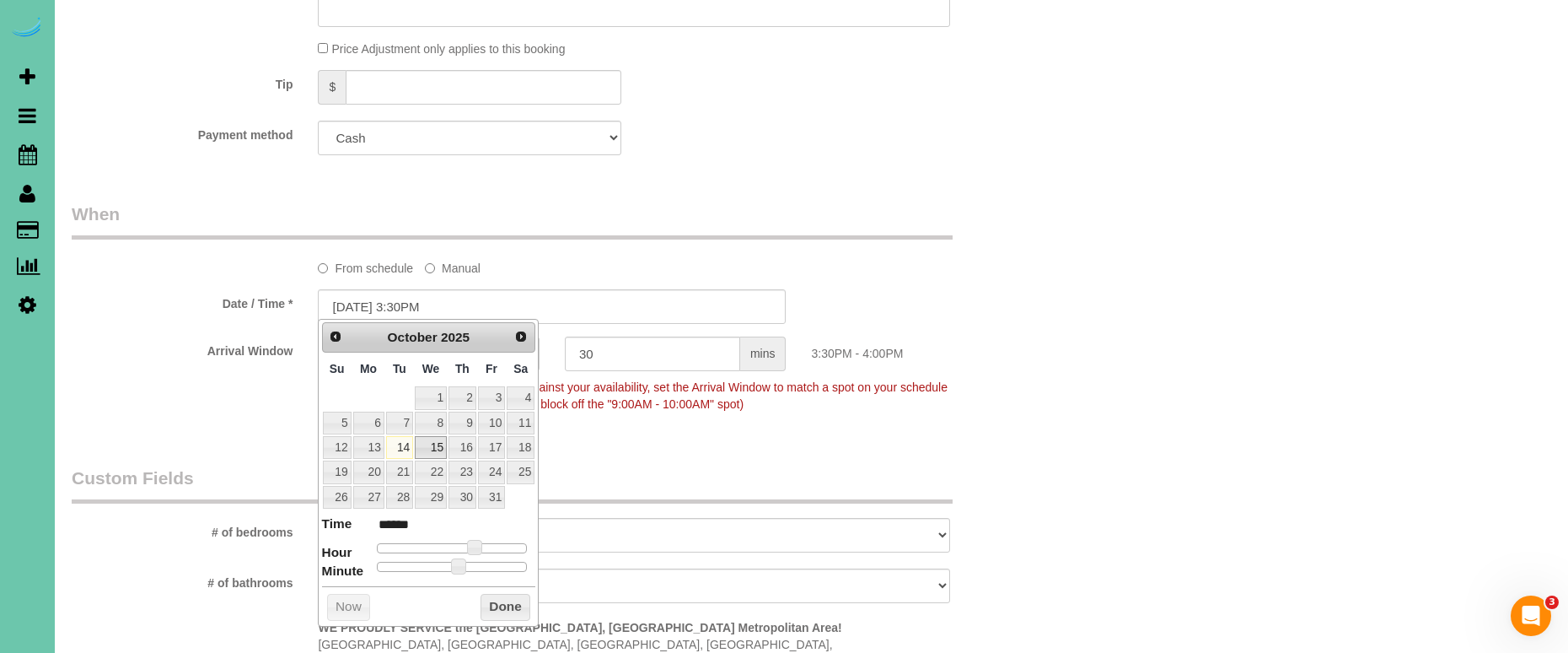
click at [432, 449] on link "15" at bounding box center [430, 447] width 32 height 23
type input "10/15/2025 2:30PM"
type input "******"
type input "10/15/2025 1:30PM"
type input "******"
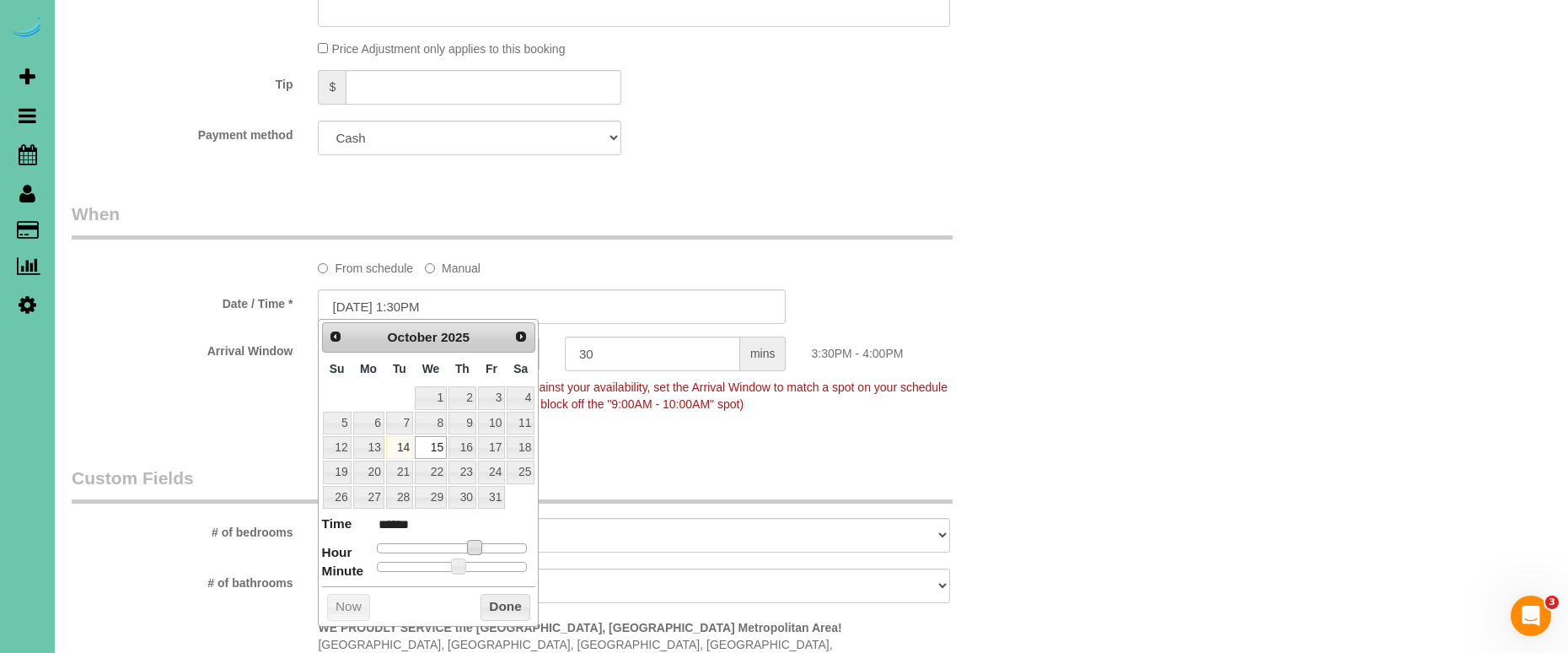
type input "10/15/2025 12:30PM"
type input "*******"
type input "10/15/2025 11:30AM"
type input "*******"
type input "10/15/2025 10:30AM"
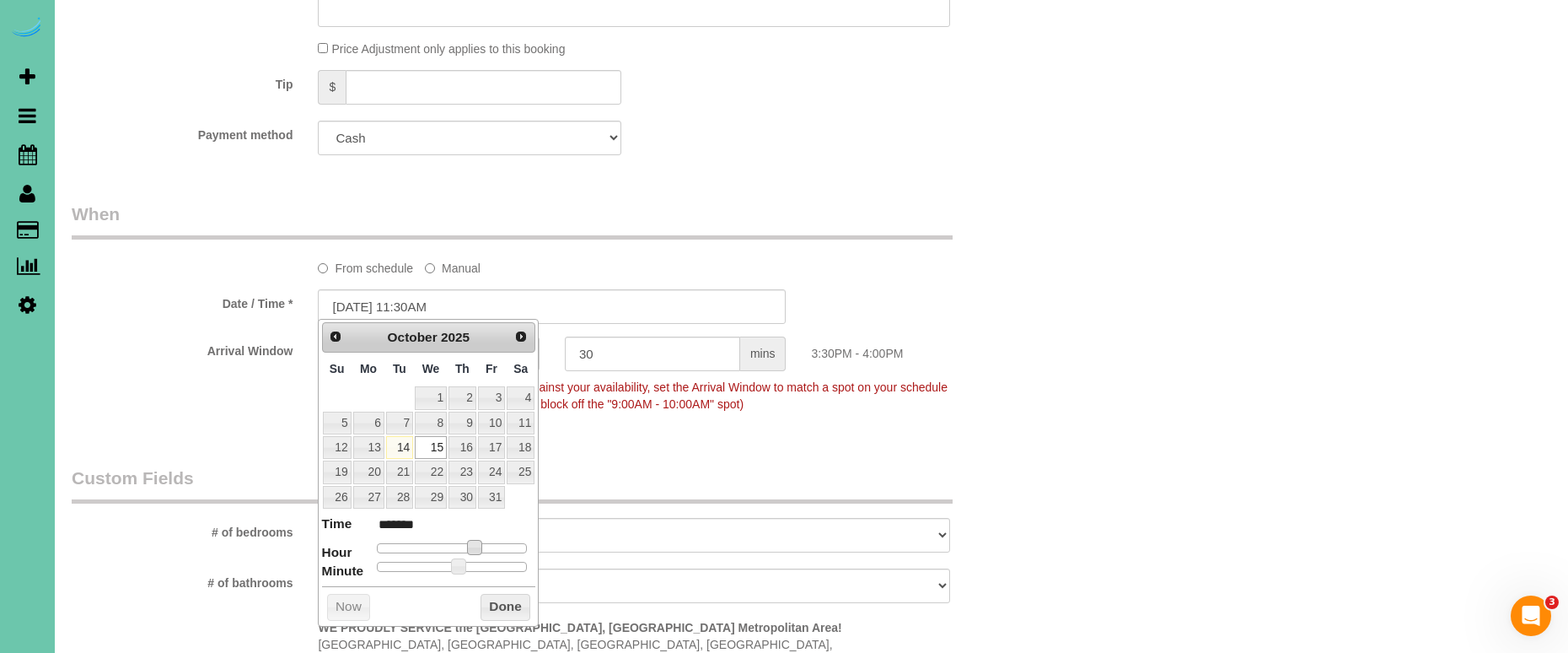
type input "*******"
type input "10/15/2025 9:30AM"
type input "******"
type input "10/15/2025 8:30AM"
type input "******"
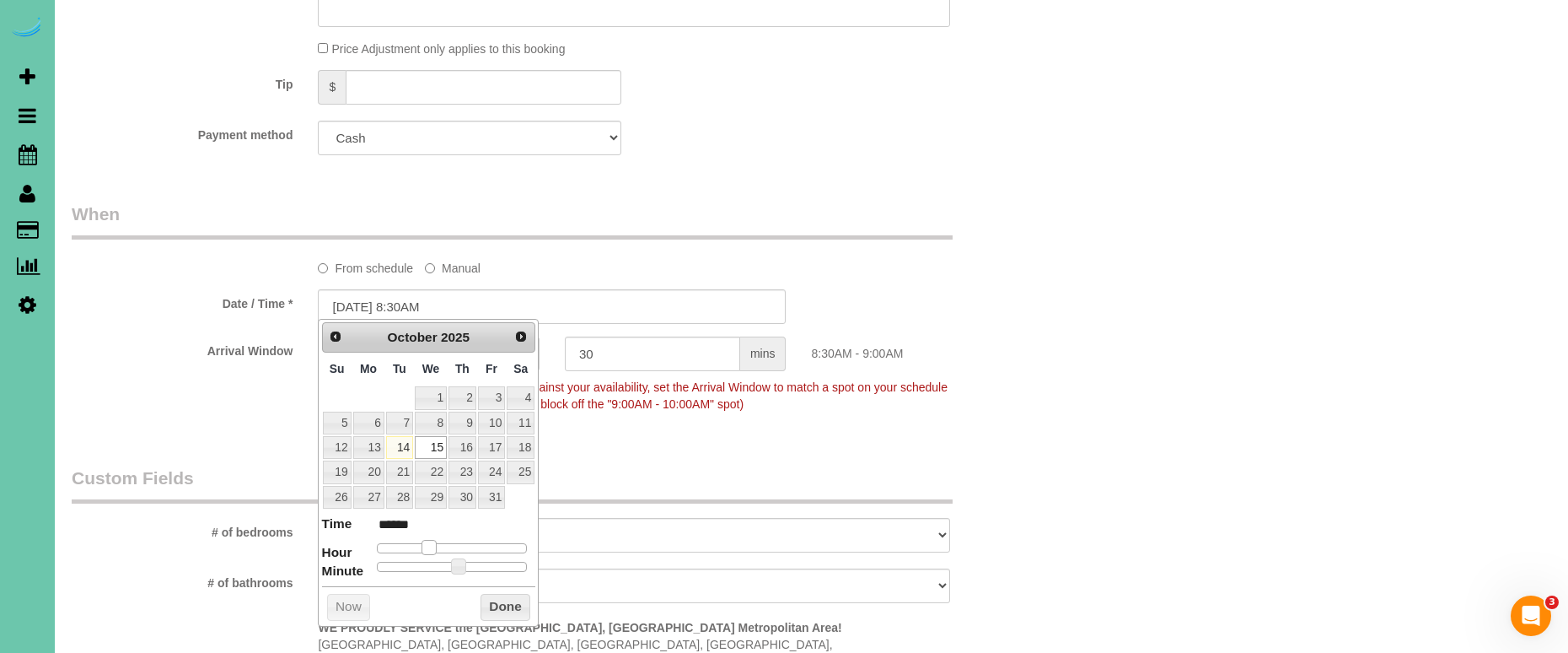
type input "10/15/2025 7:30AM"
type input "******"
drag, startPoint x: 448, startPoint y: 544, endPoint x: 423, endPoint y: 544, distance: 25.0
click at [424, 544] on span at bounding box center [422, 547] width 15 height 15
click at [521, 594] on button "Done" at bounding box center [506, 608] width 50 height 27
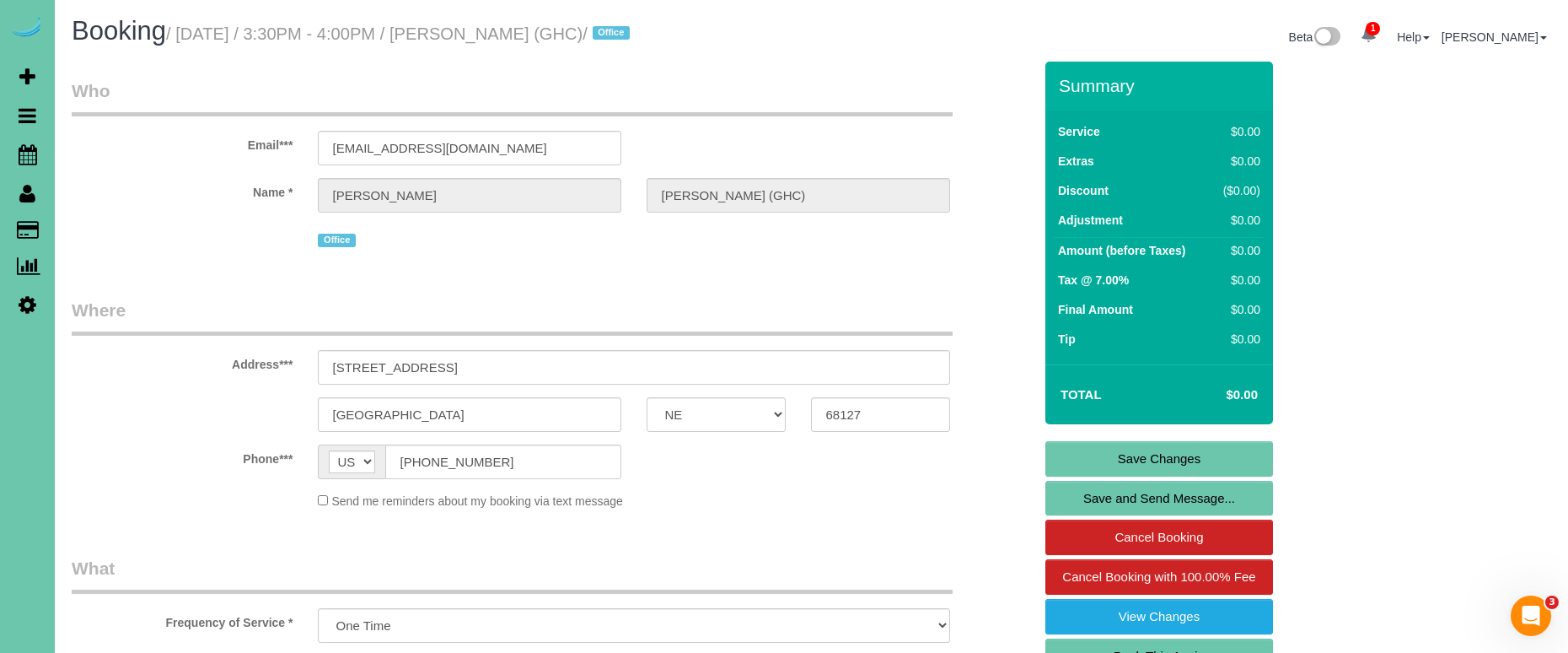
scroll to position [0, 0]
click at [1097, 456] on link "Save Changes" at bounding box center [1159, 459] width 227 height 36
